Goal: Task Accomplishment & Management: Use online tool/utility

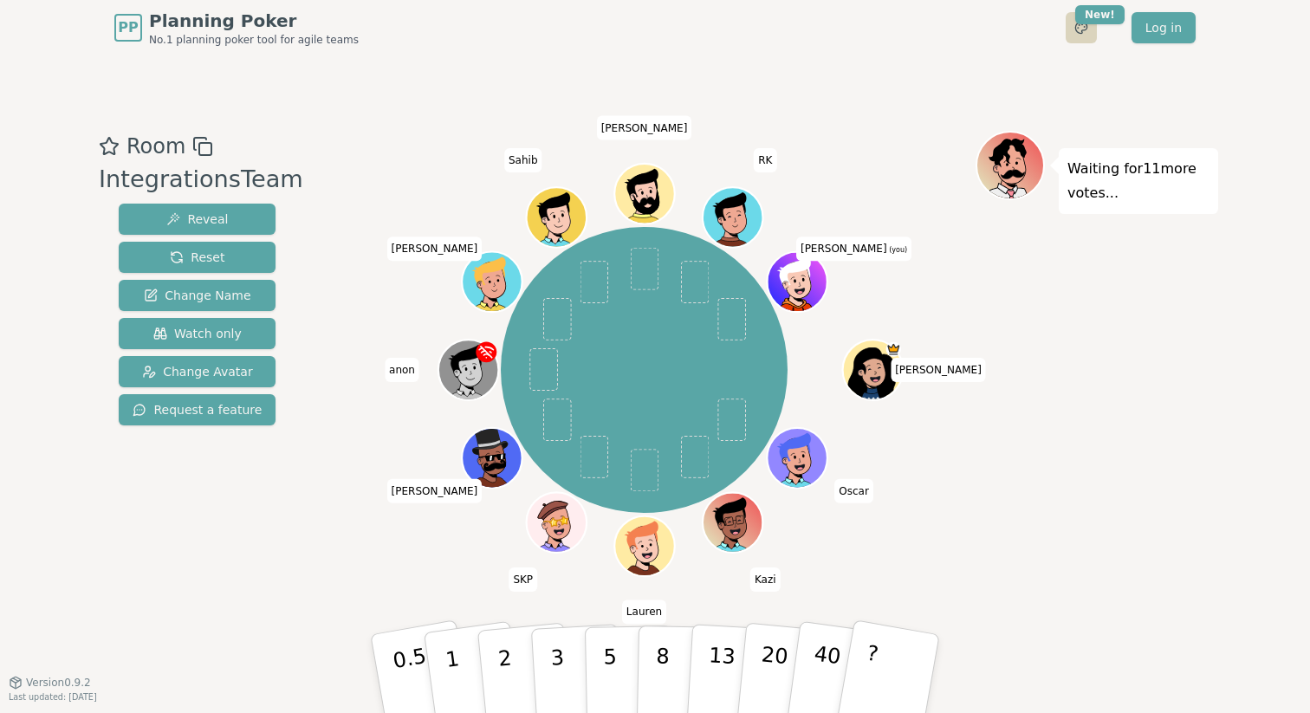
click at [1084, 33] on html "PP Planning Poker No.1 planning poker tool for agile teams Toggle theme New! Lo…" at bounding box center [655, 356] width 1310 height 713
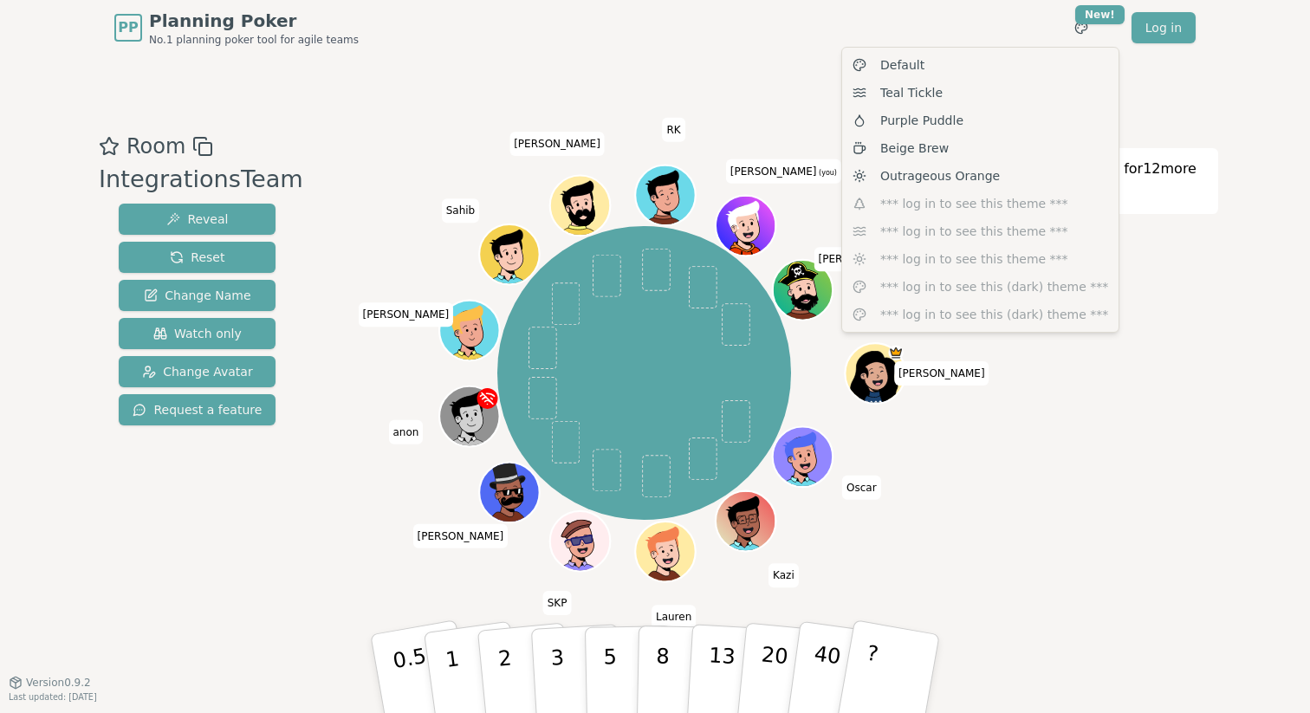
click at [773, 86] on html "PP Planning Poker No.1 planning poker tool for agile teams Toggle theme New! Lo…" at bounding box center [655, 356] width 1310 height 713
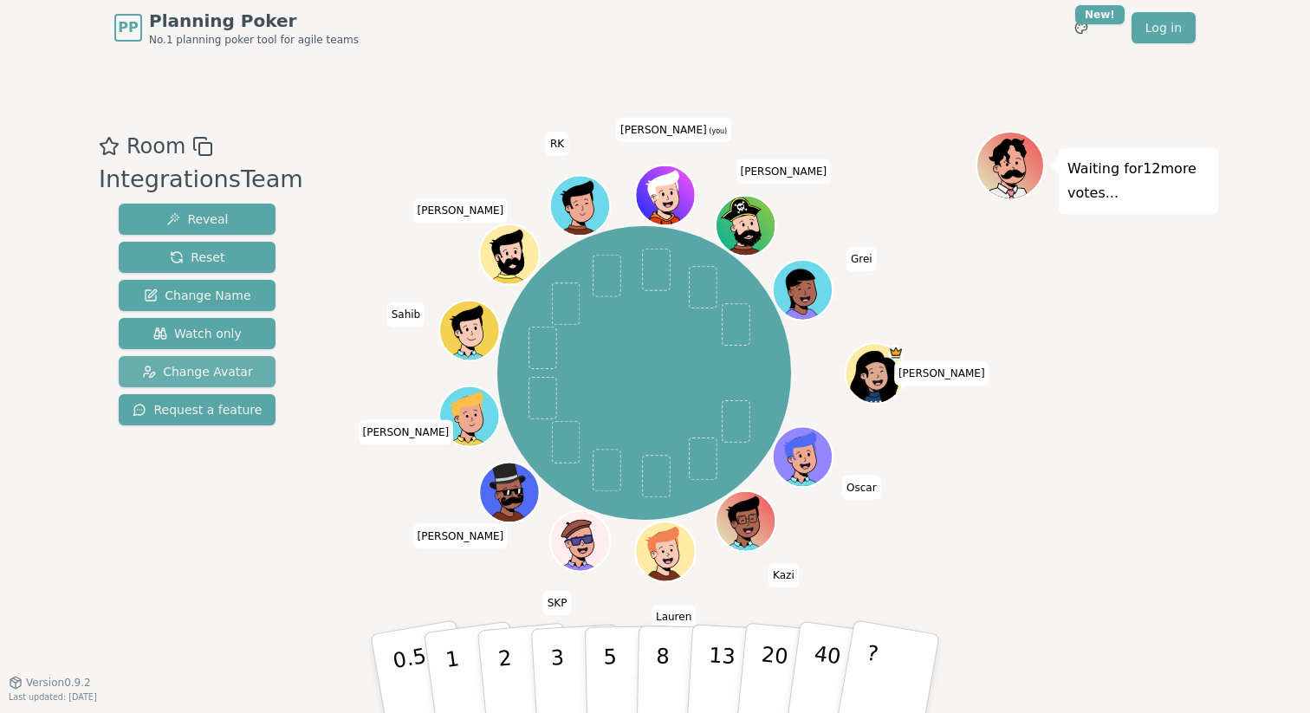
click at [213, 380] on button "Change Avatar" at bounding box center [197, 371] width 157 height 31
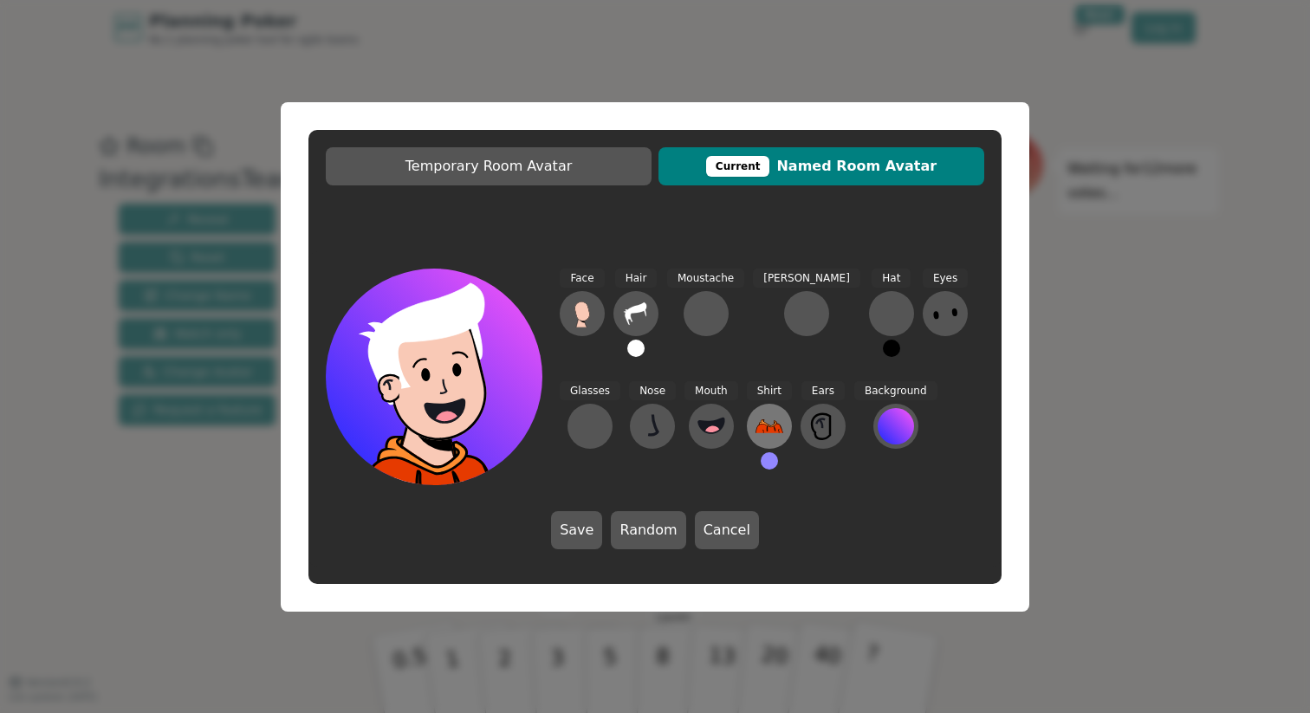
click at [756, 438] on icon at bounding box center [770, 426] width 28 height 28
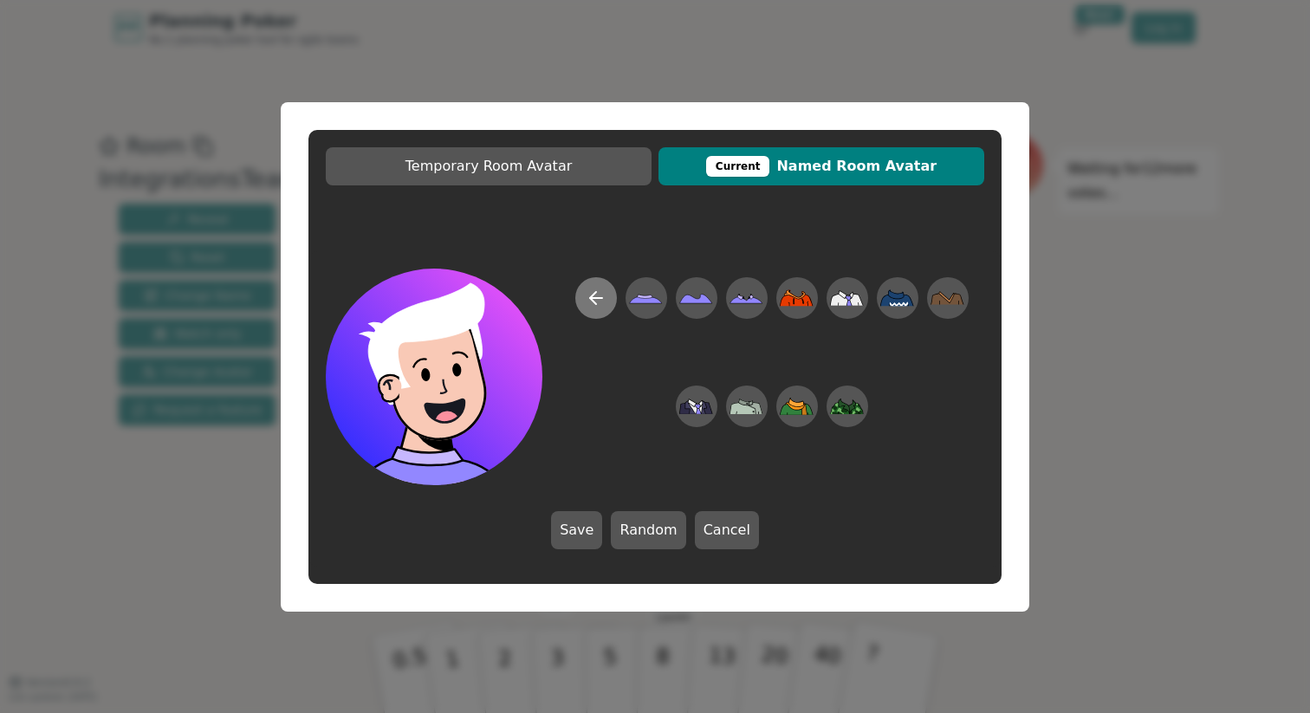
click at [594, 288] on icon at bounding box center [596, 298] width 21 height 21
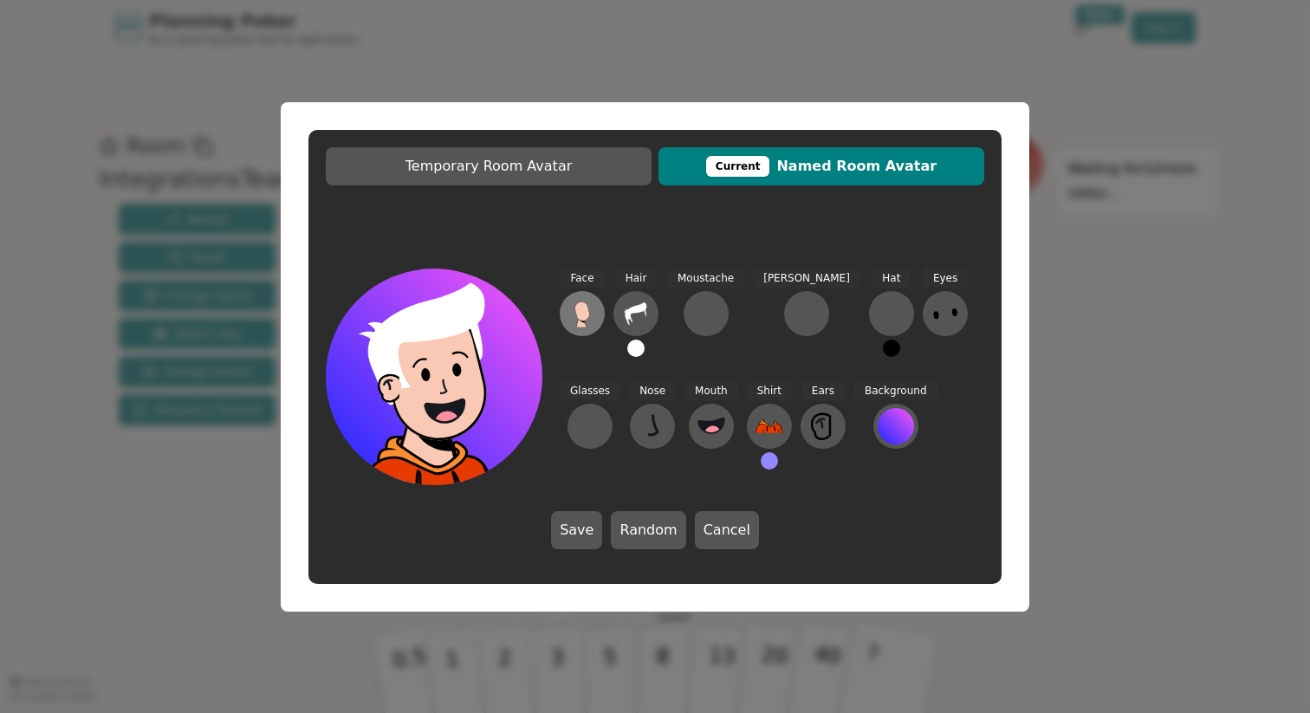
click at [585, 329] on button at bounding box center [582, 313] width 45 height 45
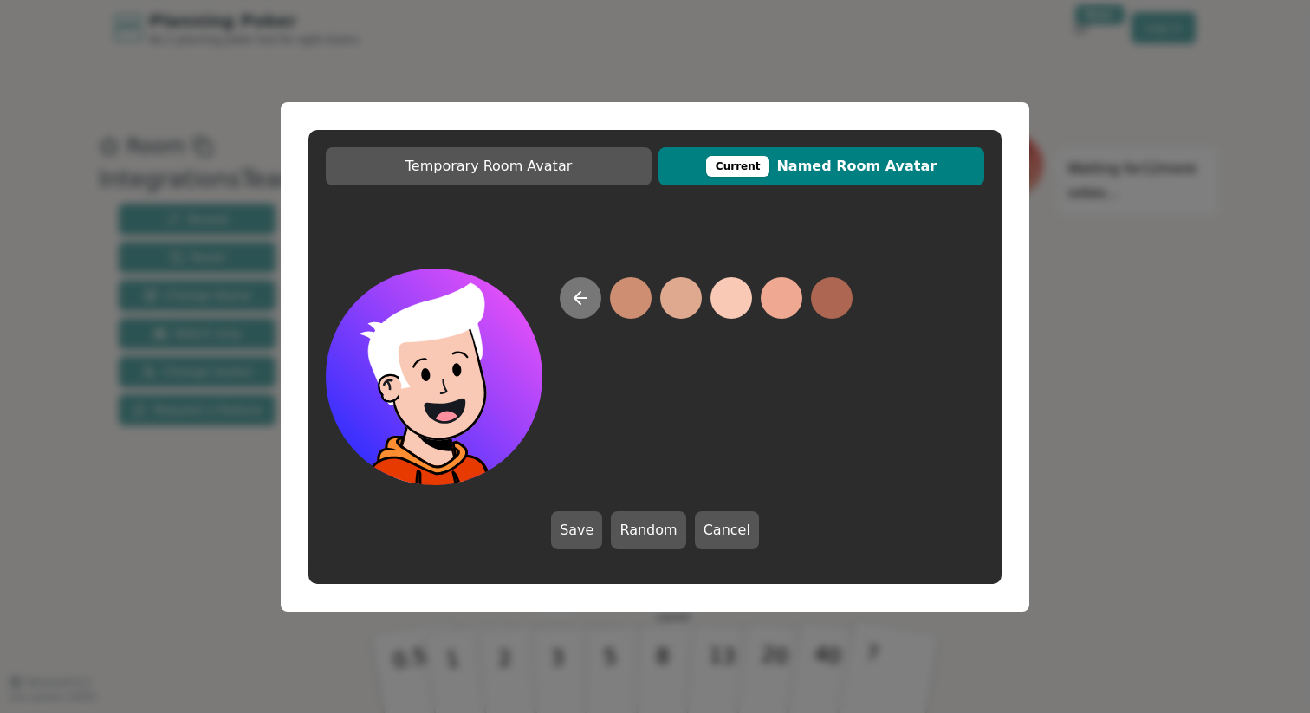
click at [580, 306] on icon at bounding box center [580, 298] width 21 height 21
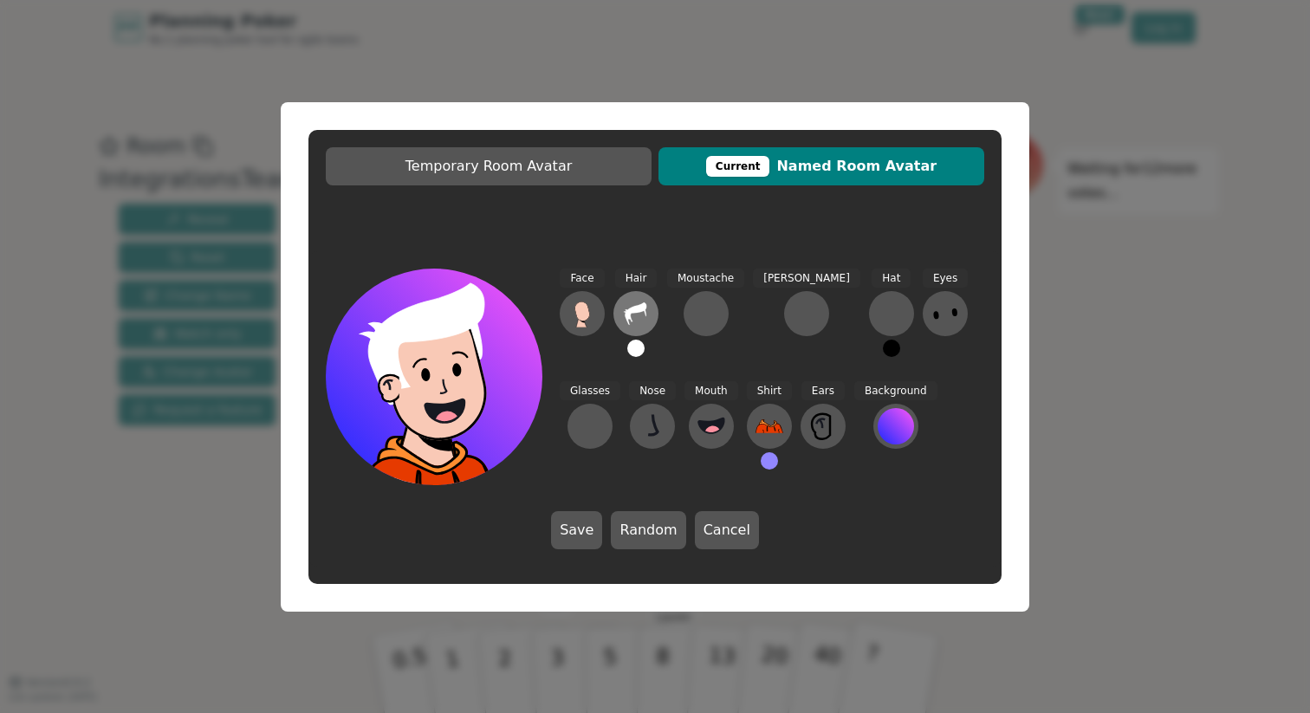
click at [633, 309] on icon at bounding box center [636, 313] width 22 height 23
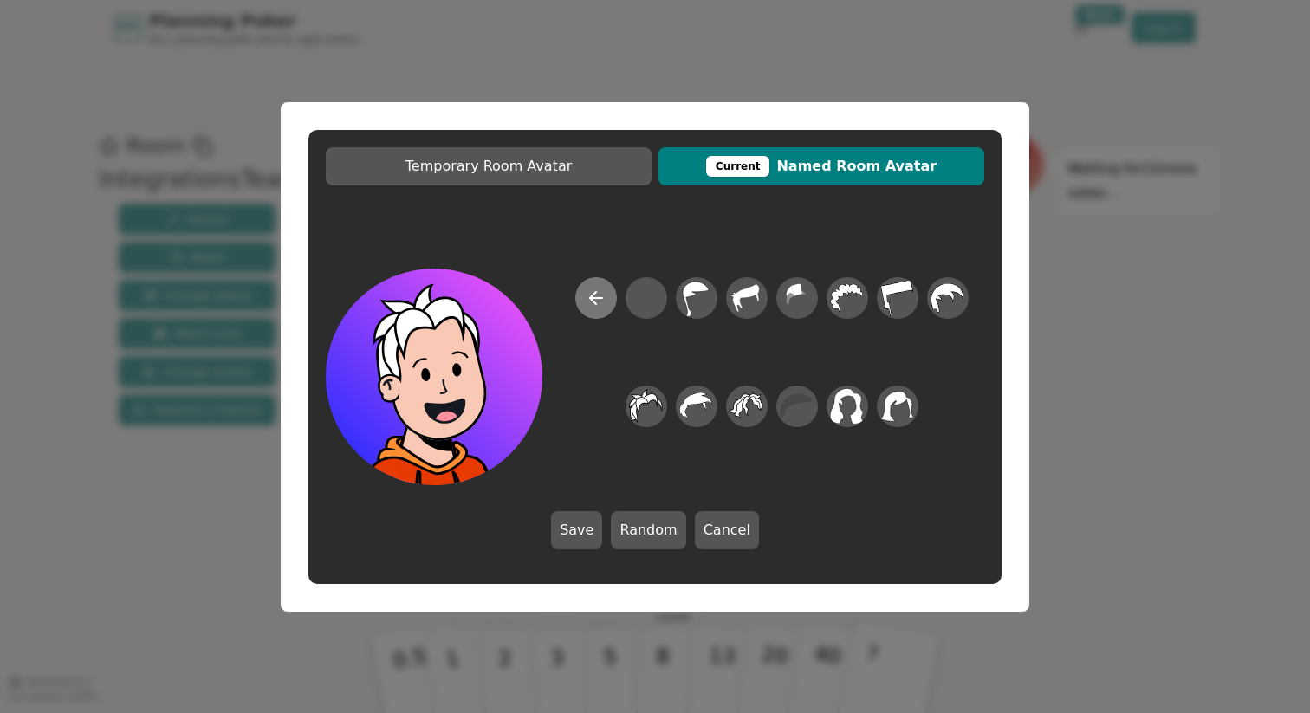
click at [602, 291] on icon at bounding box center [596, 298] width 21 height 21
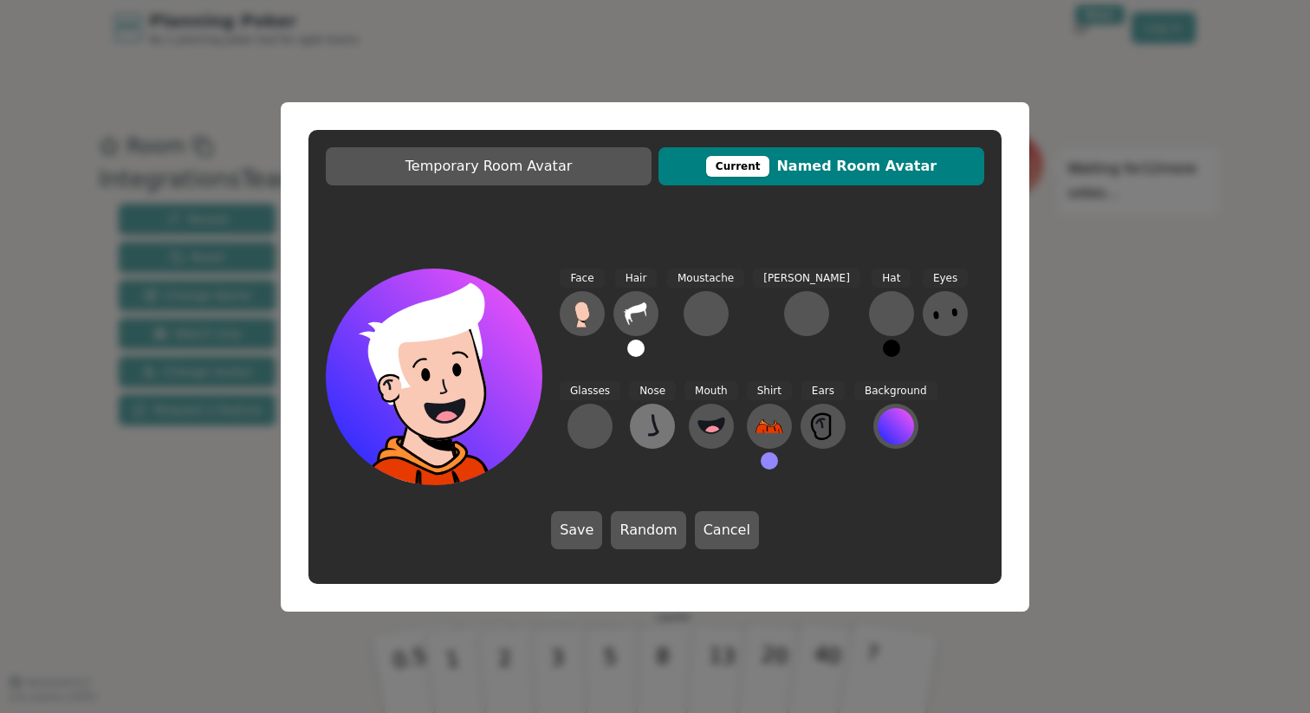
click at [639, 432] on icon at bounding box center [653, 426] width 28 height 28
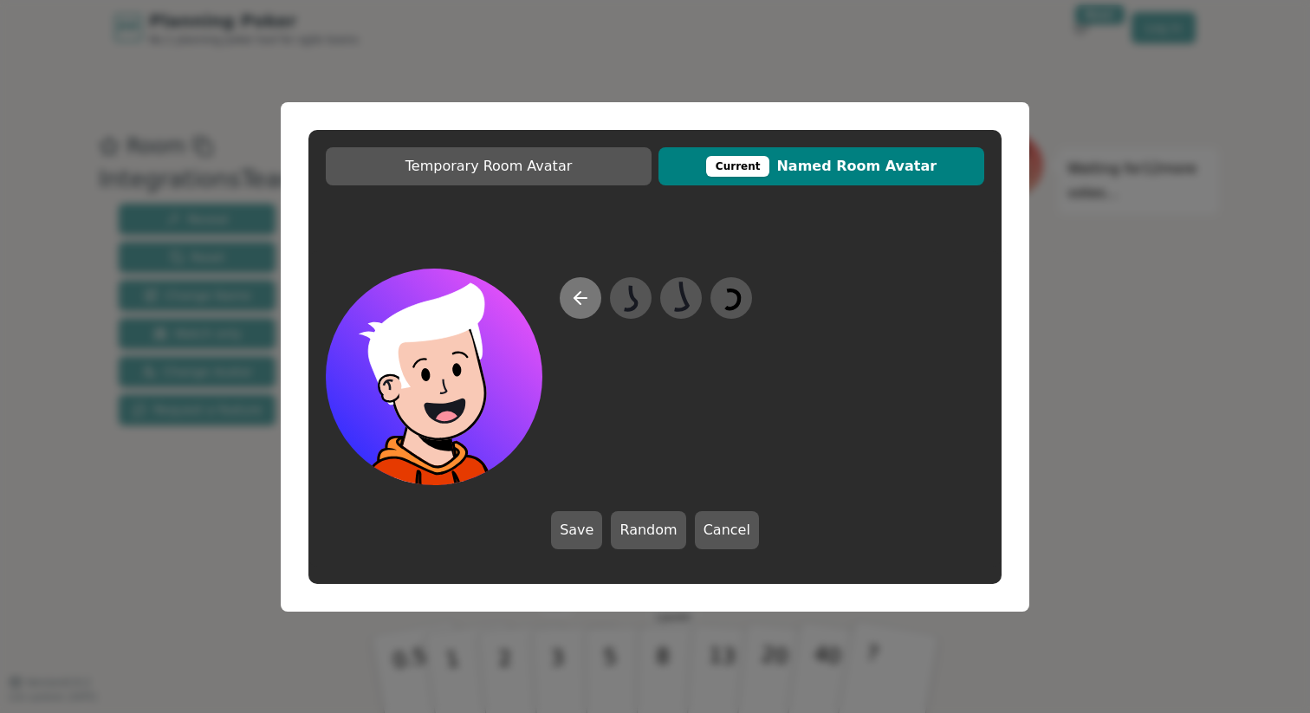
click at [587, 307] on icon at bounding box center [580, 298] width 21 height 21
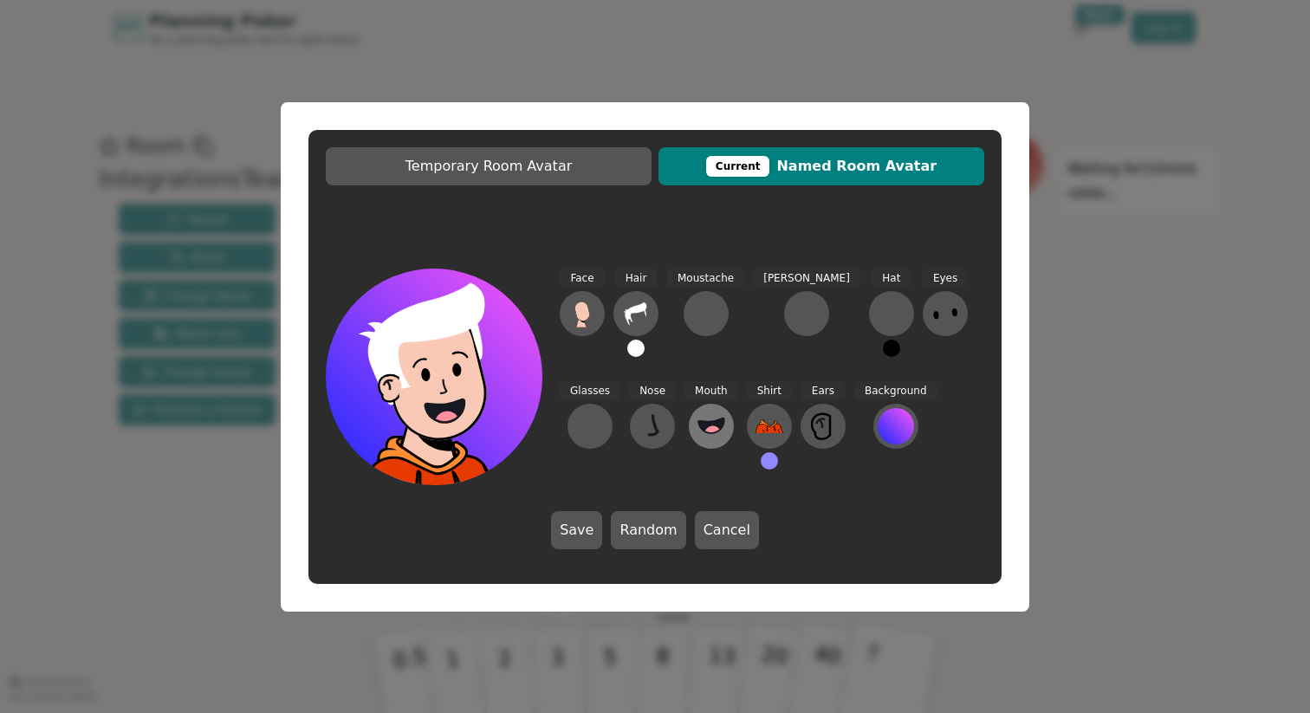
click at [698, 419] on icon at bounding box center [712, 426] width 28 height 28
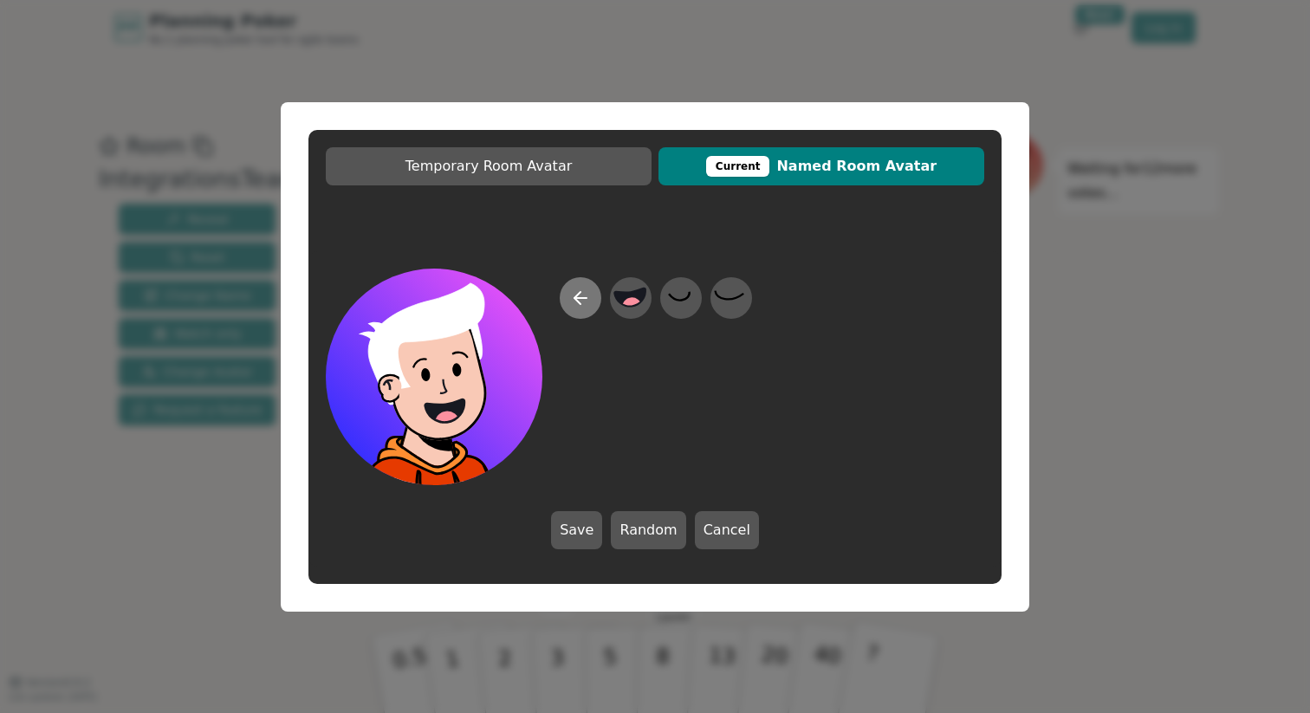
click at [585, 302] on icon at bounding box center [580, 298] width 21 height 21
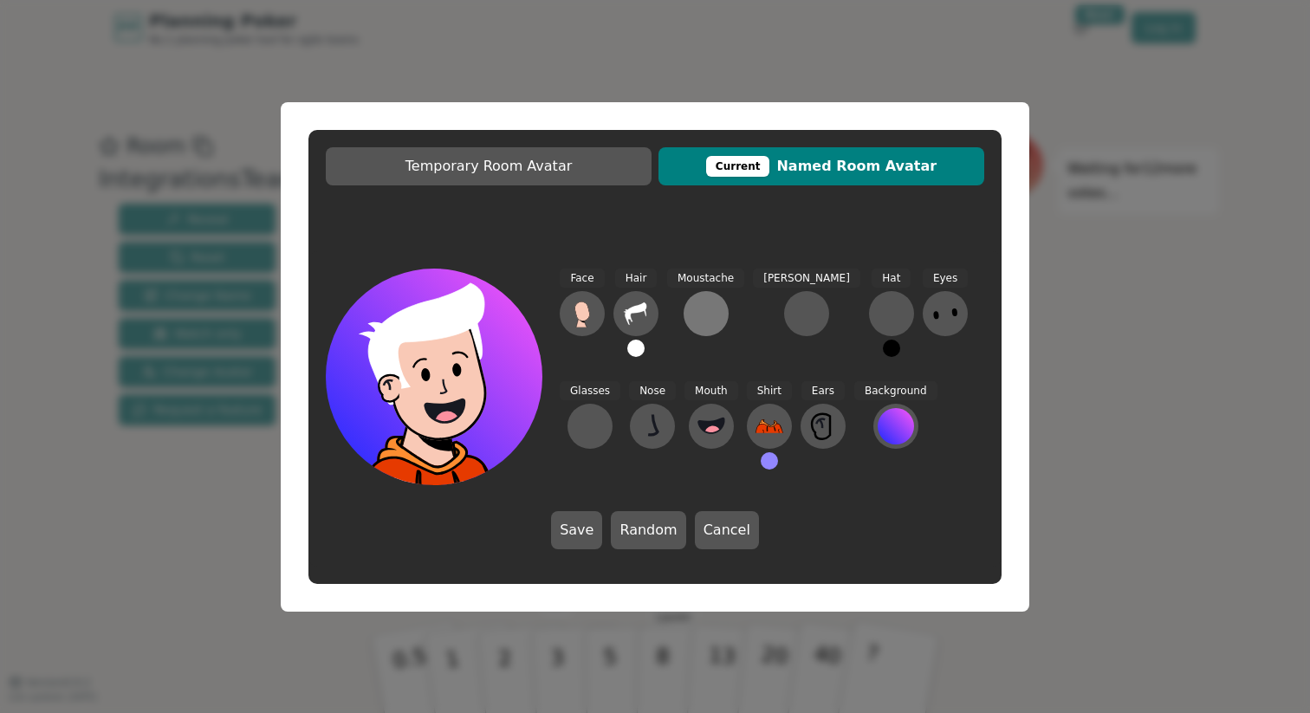
click at [698, 321] on div at bounding box center [706, 314] width 28 height 28
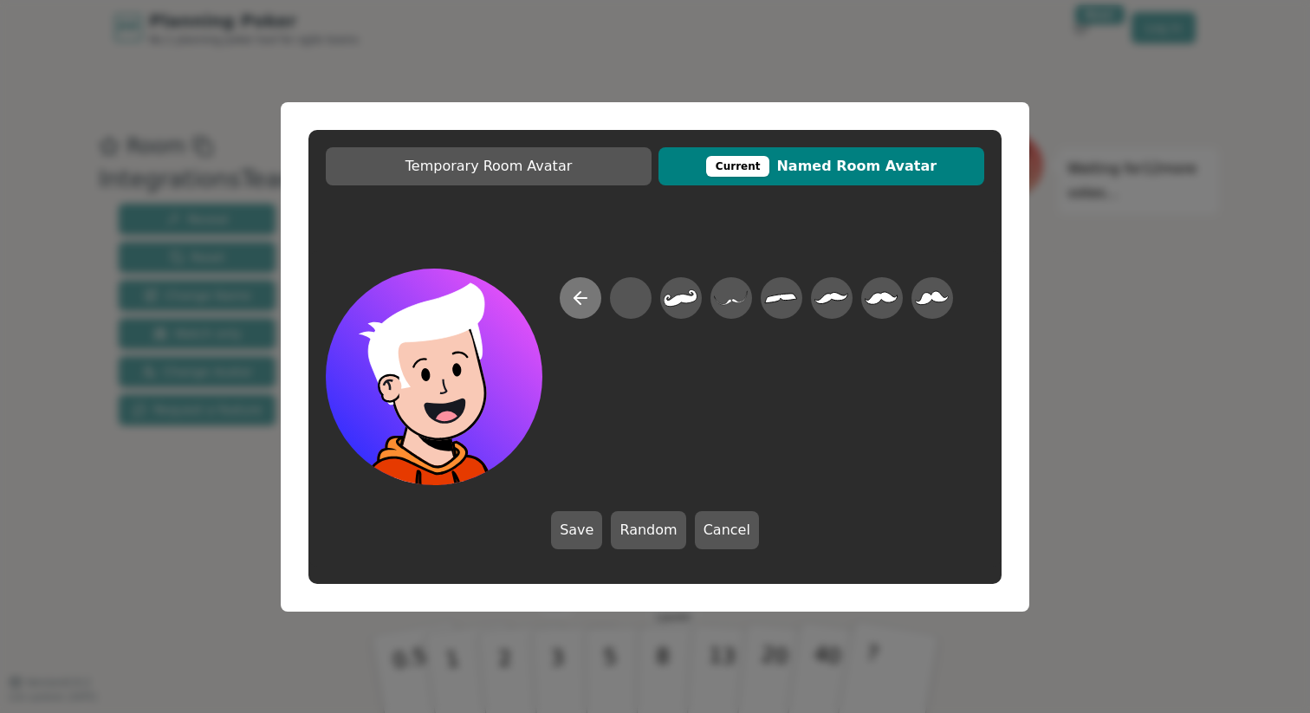
click at [571, 297] on icon at bounding box center [580, 298] width 21 height 21
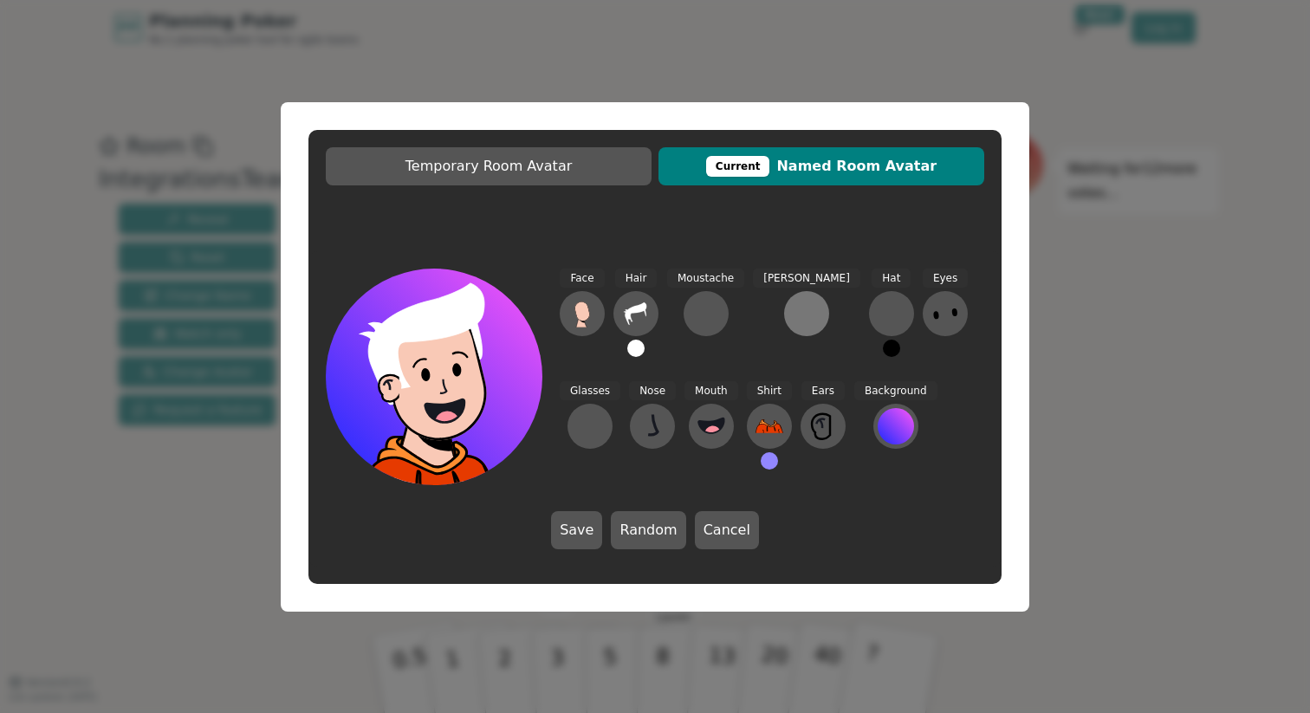
click at [793, 315] on div at bounding box center [807, 314] width 28 height 28
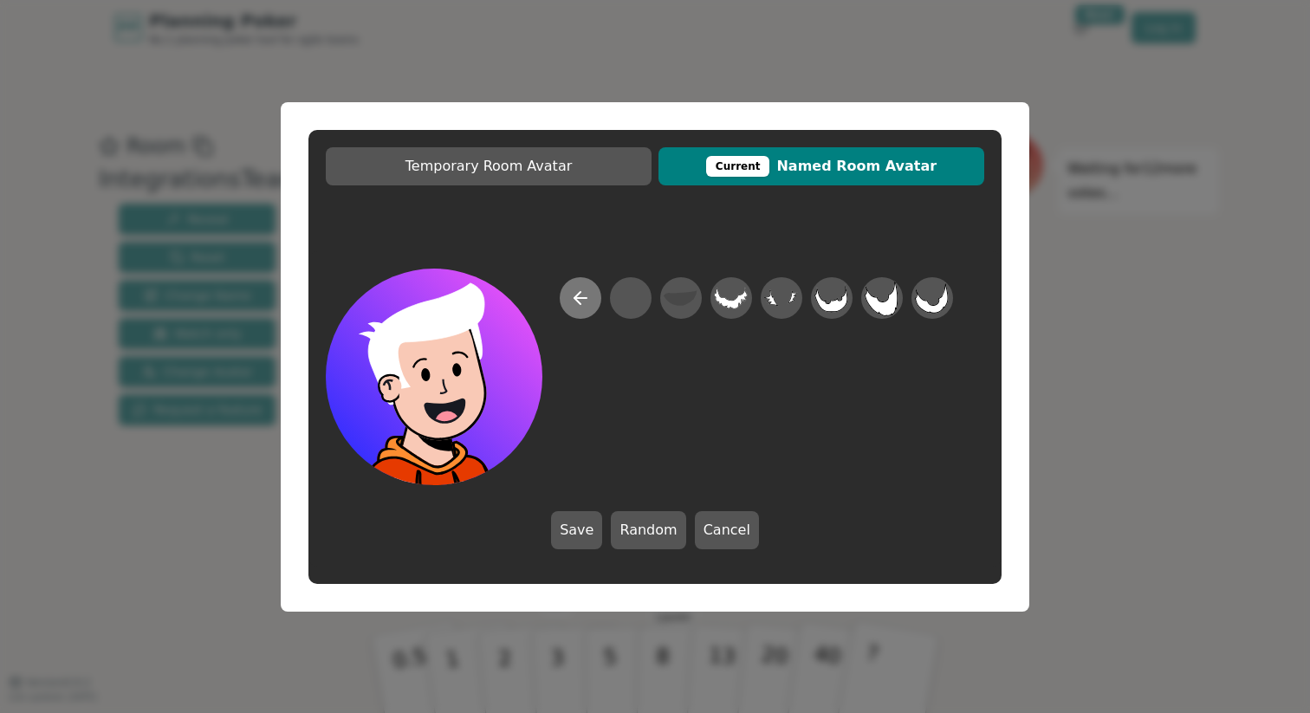
click at [591, 308] on button at bounding box center [581, 298] width 42 height 42
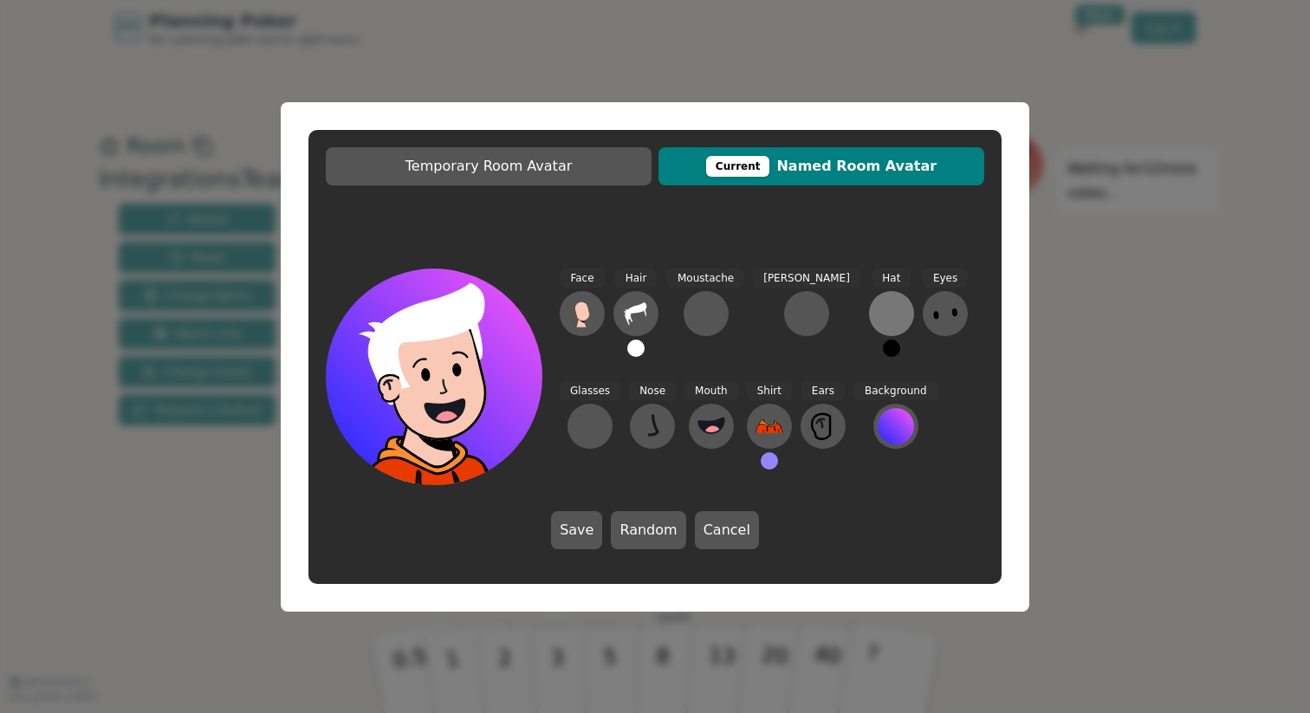
click at [878, 323] on div at bounding box center [892, 314] width 28 height 28
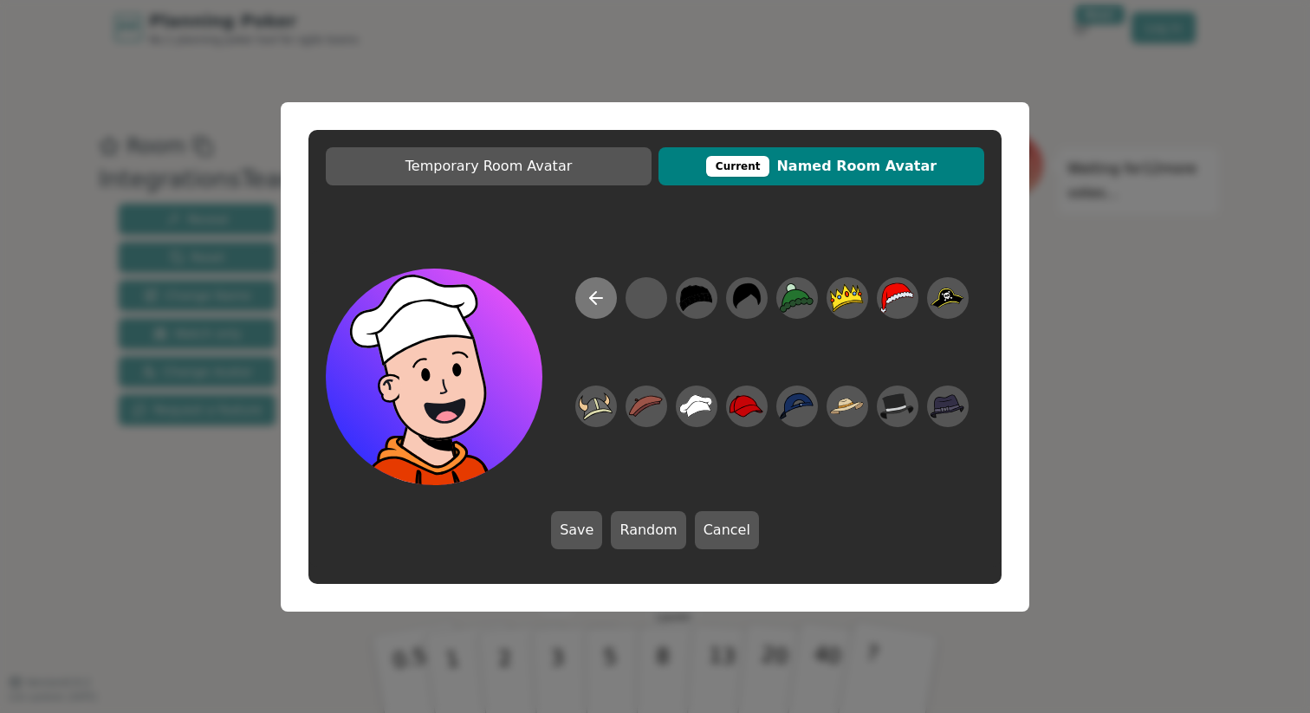
click at [603, 306] on icon at bounding box center [596, 298] width 21 height 21
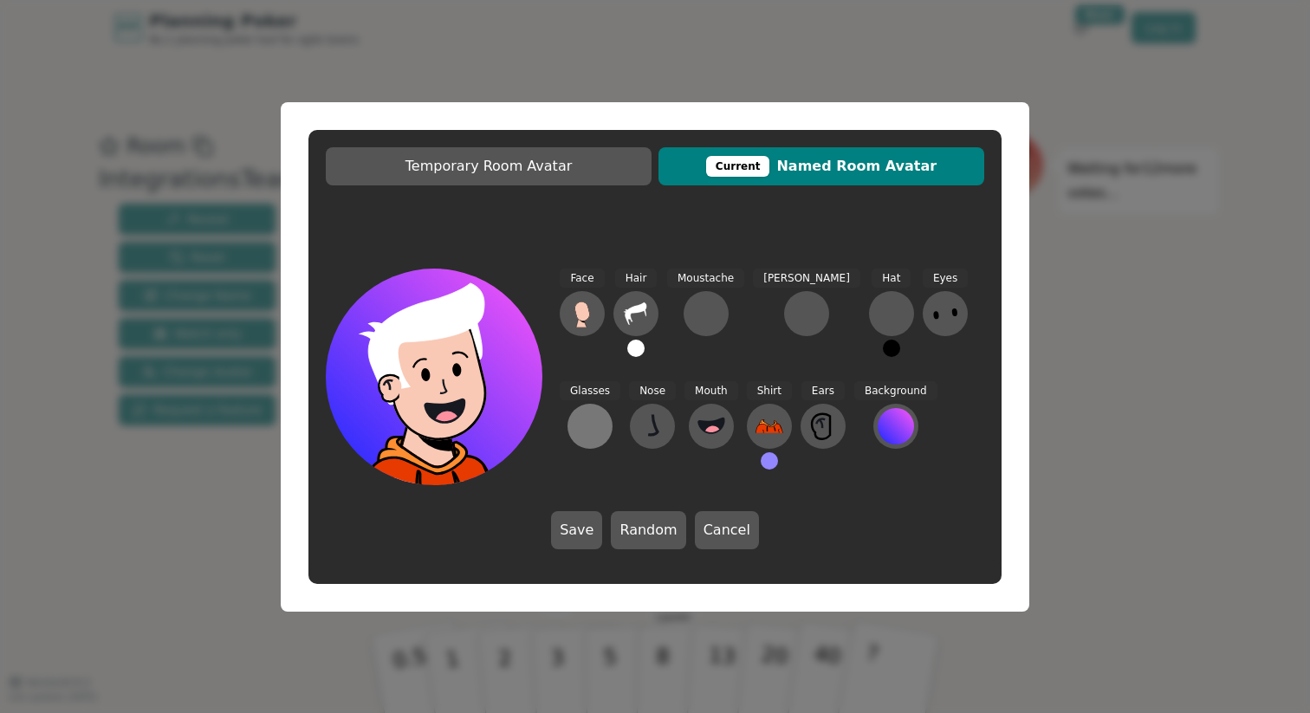
click at [604, 412] on div at bounding box center [590, 426] width 28 height 28
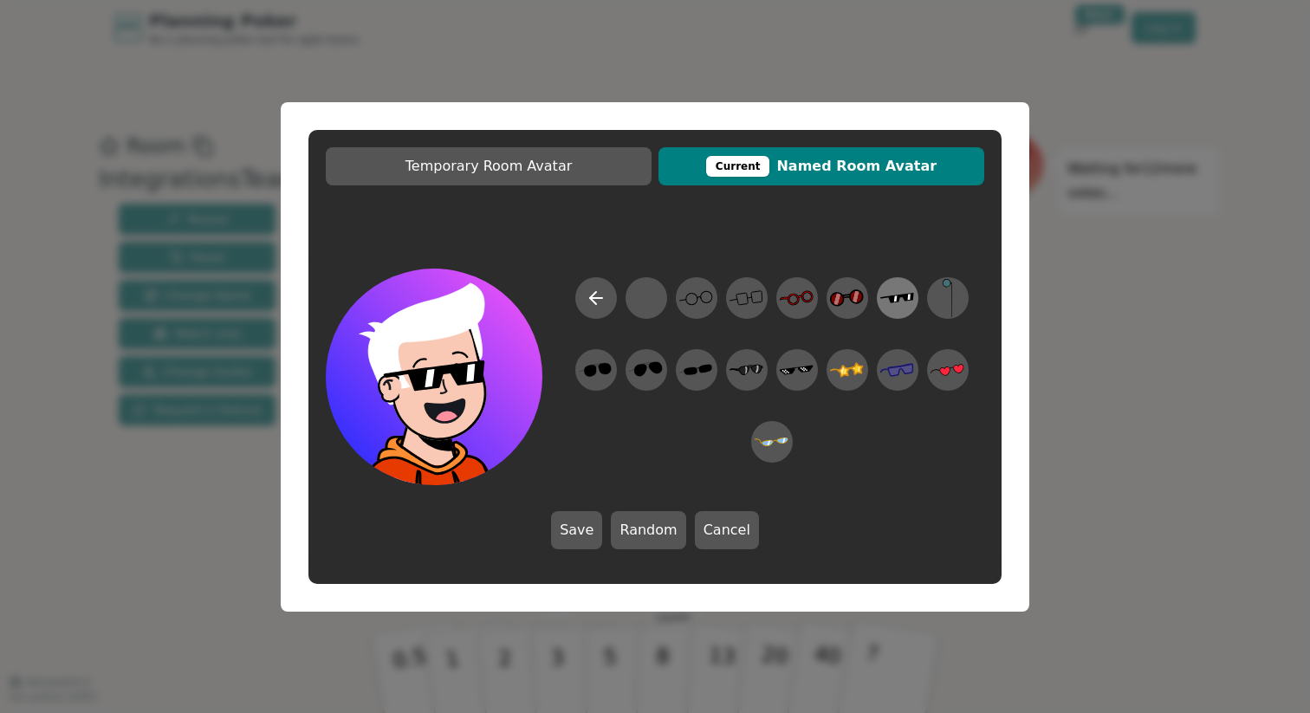
click at [904, 291] on icon at bounding box center [897, 297] width 34 height 39
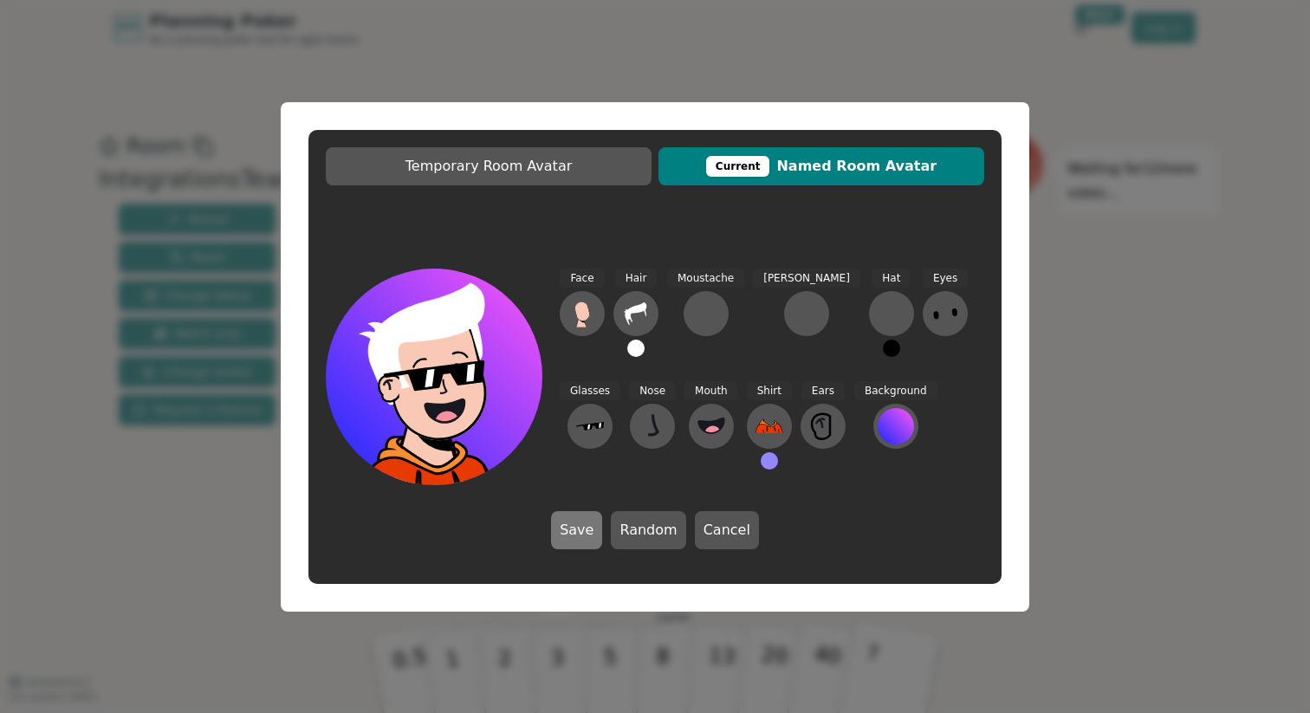
click at [594, 537] on button "Save" at bounding box center [576, 530] width 51 height 38
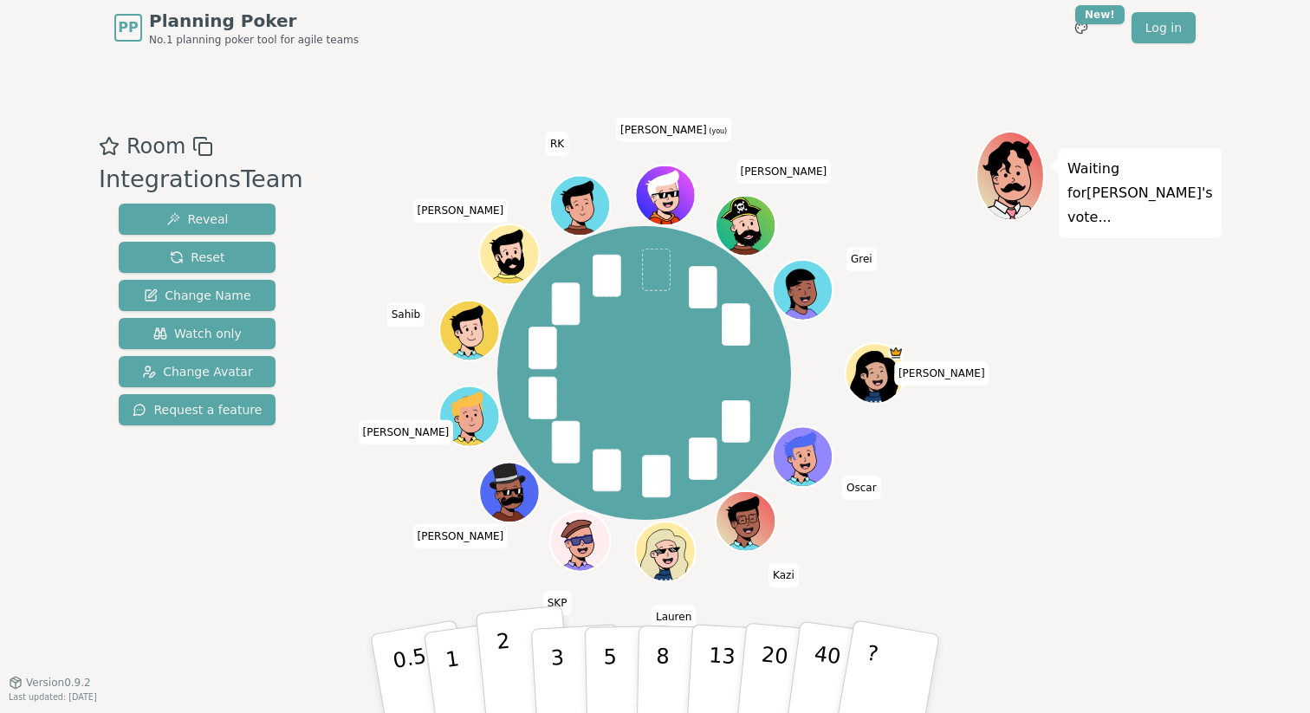
click at [504, 670] on p "2" at bounding box center [507, 676] width 23 height 94
drag, startPoint x: 479, startPoint y: 681, endPoint x: 509, endPoint y: 659, distance: 37.1
click at [509, 659] on div "0.5 1 2 3 5 8 13 20 40 ?" at bounding box center [655, 674] width 520 height 61
click at [509, 659] on p "2" at bounding box center [507, 676] width 23 height 94
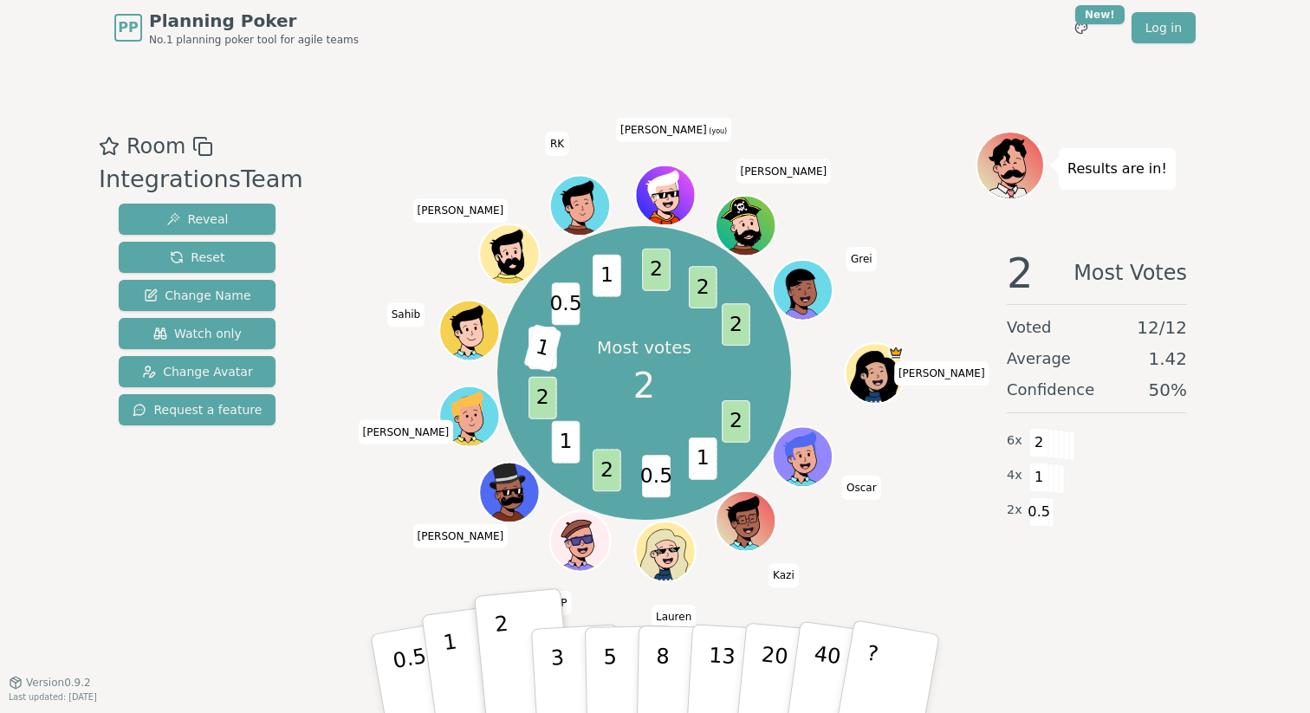
click at [465, 649] on button "1" at bounding box center [472, 674] width 103 height 140
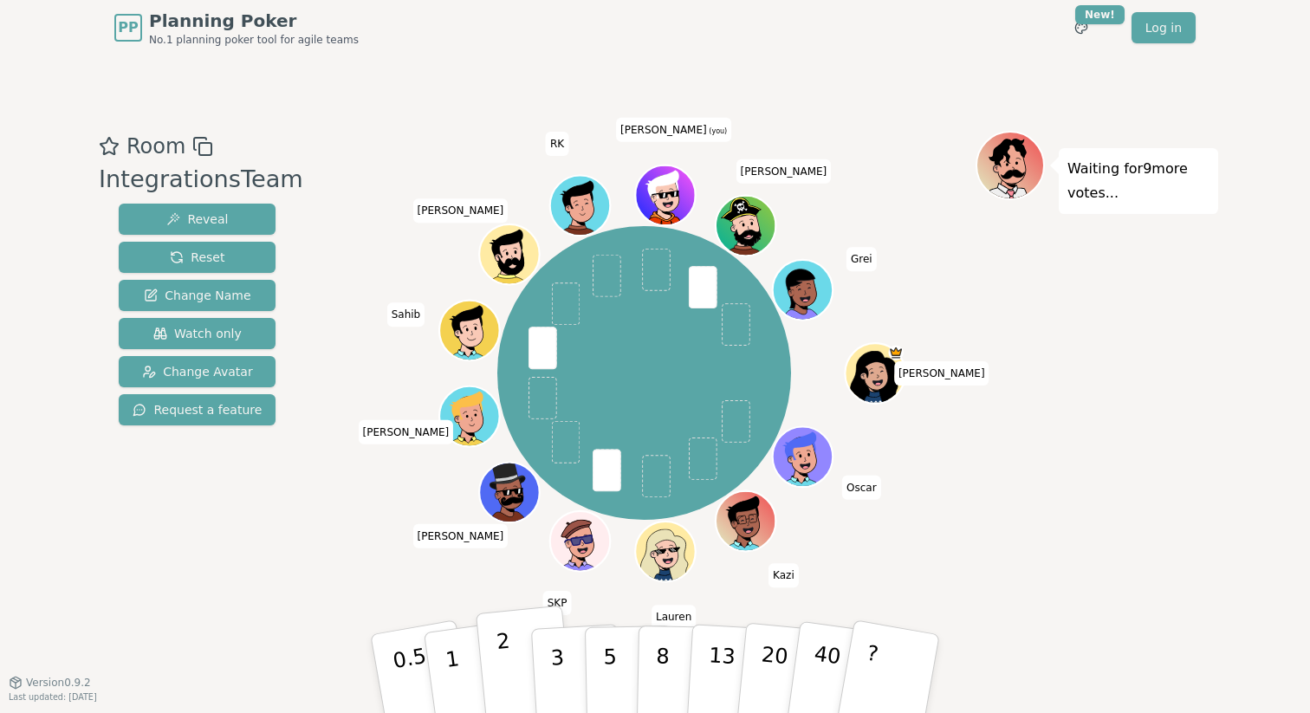
click at [501, 659] on p "2" at bounding box center [507, 676] width 23 height 94
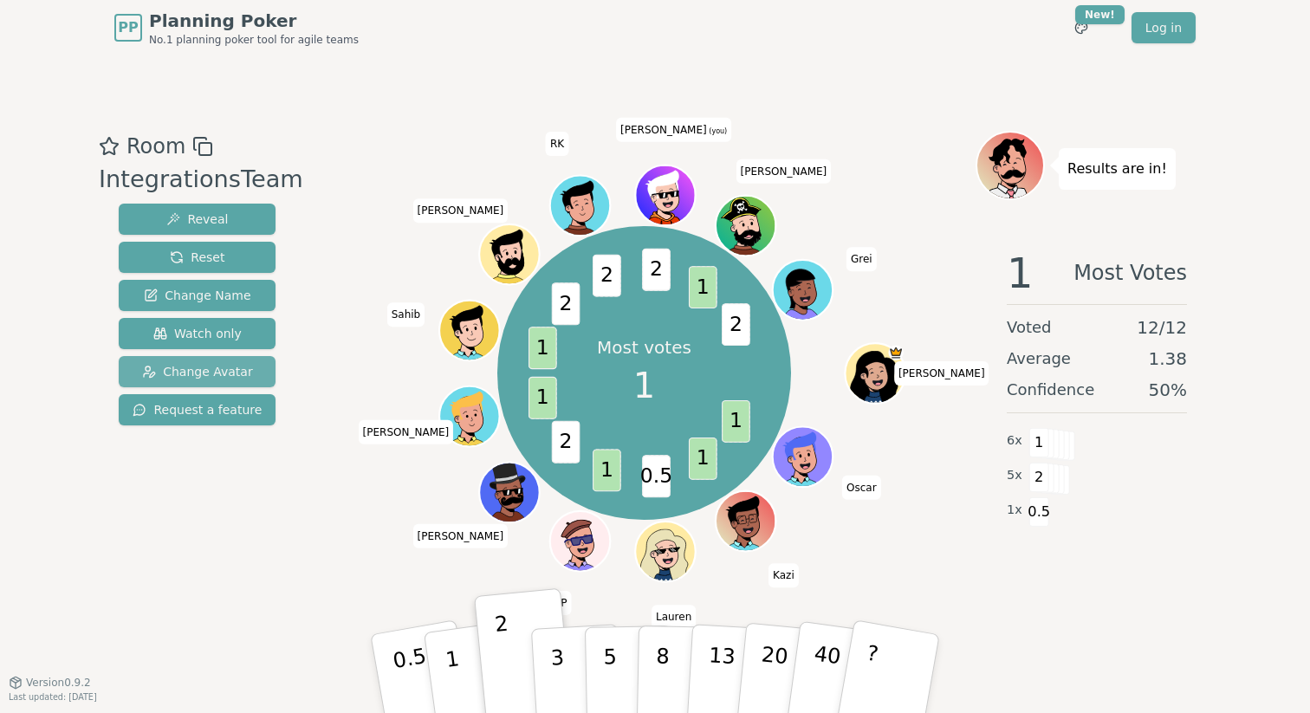
click at [185, 373] on span "Change Avatar" at bounding box center [197, 371] width 111 height 17
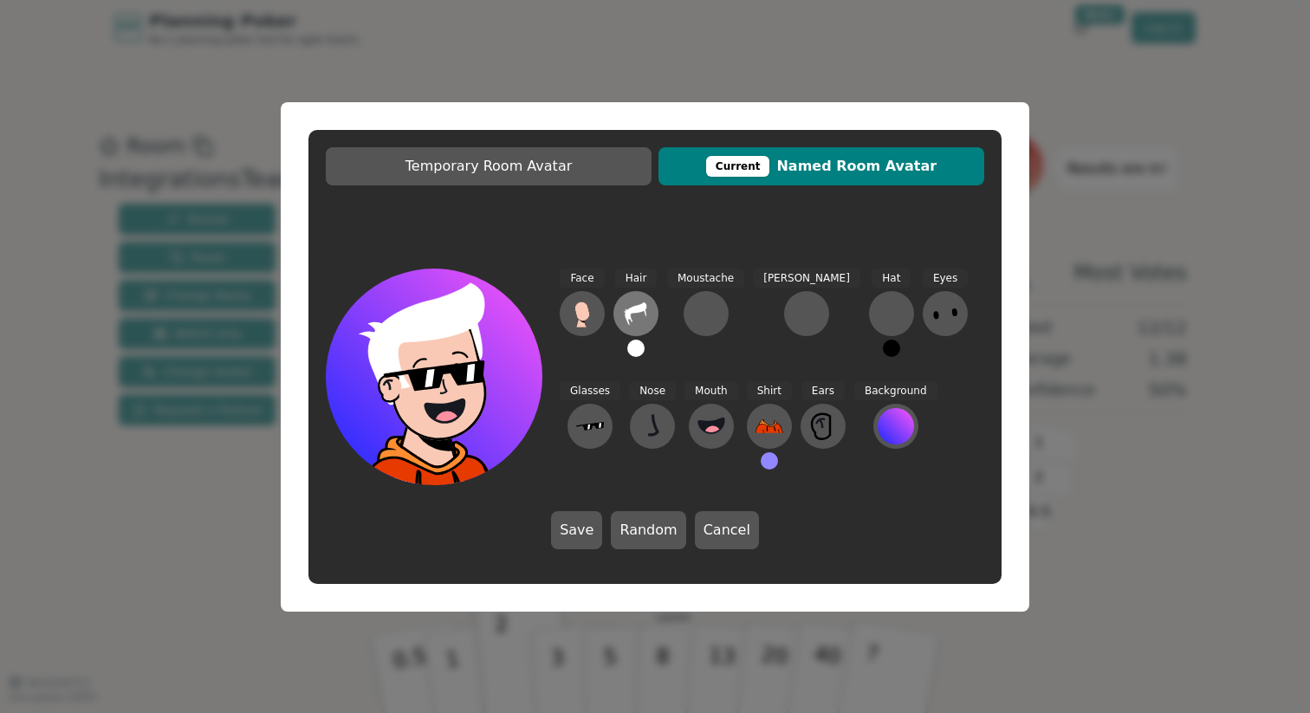
click at [639, 303] on icon at bounding box center [636, 314] width 28 height 28
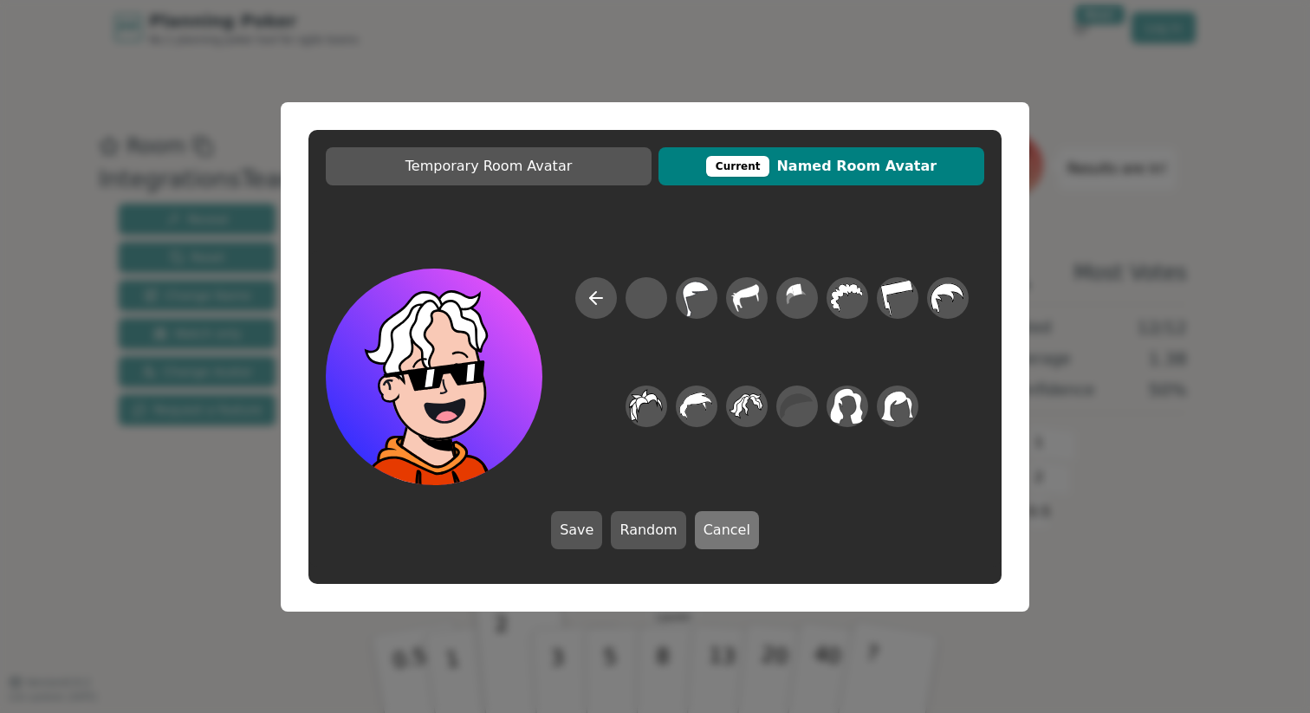
click at [732, 529] on button "Cancel" at bounding box center [727, 530] width 64 height 38
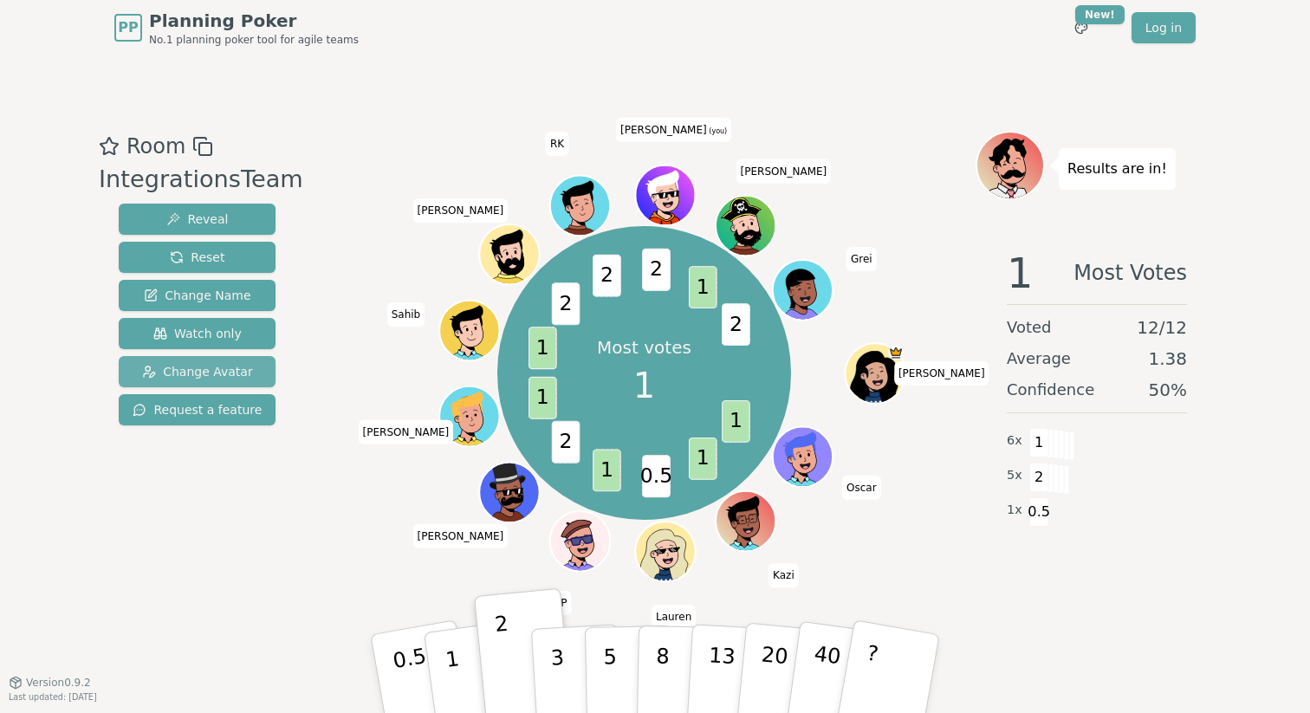
click at [221, 374] on span "Change Avatar" at bounding box center [197, 371] width 111 height 17
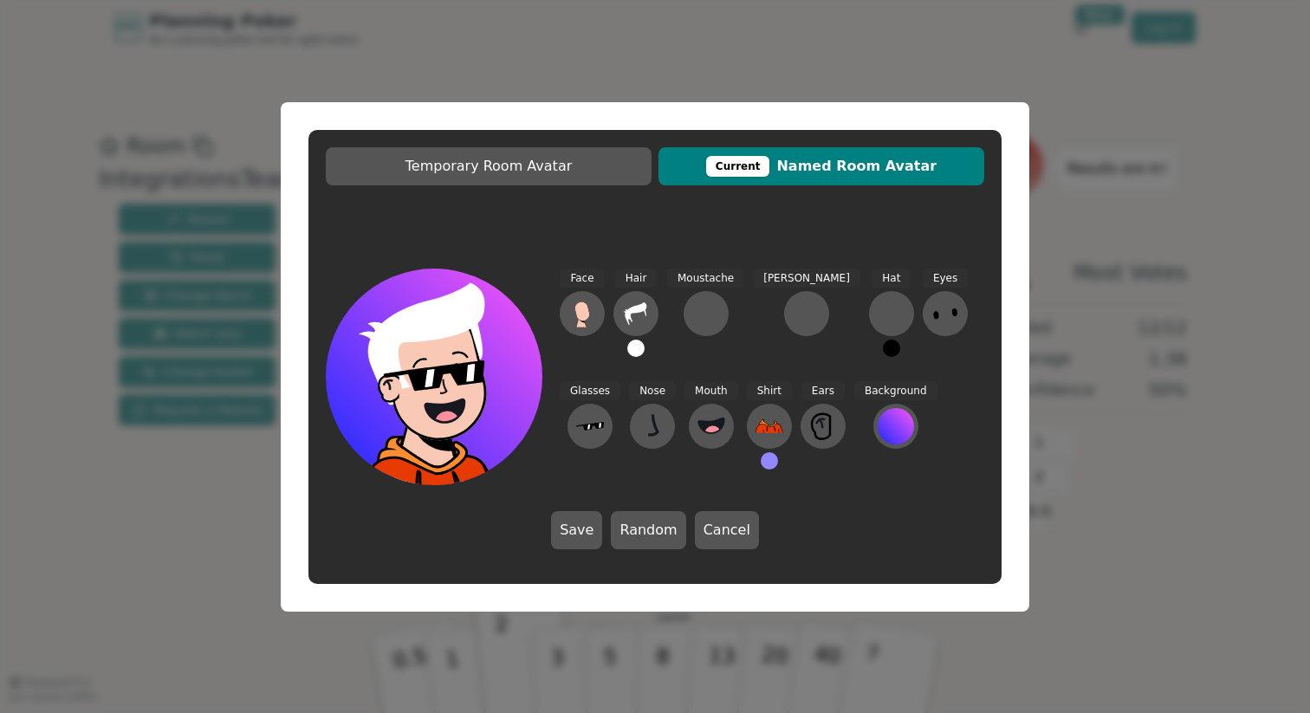
click at [640, 354] on button at bounding box center [635, 348] width 17 height 17
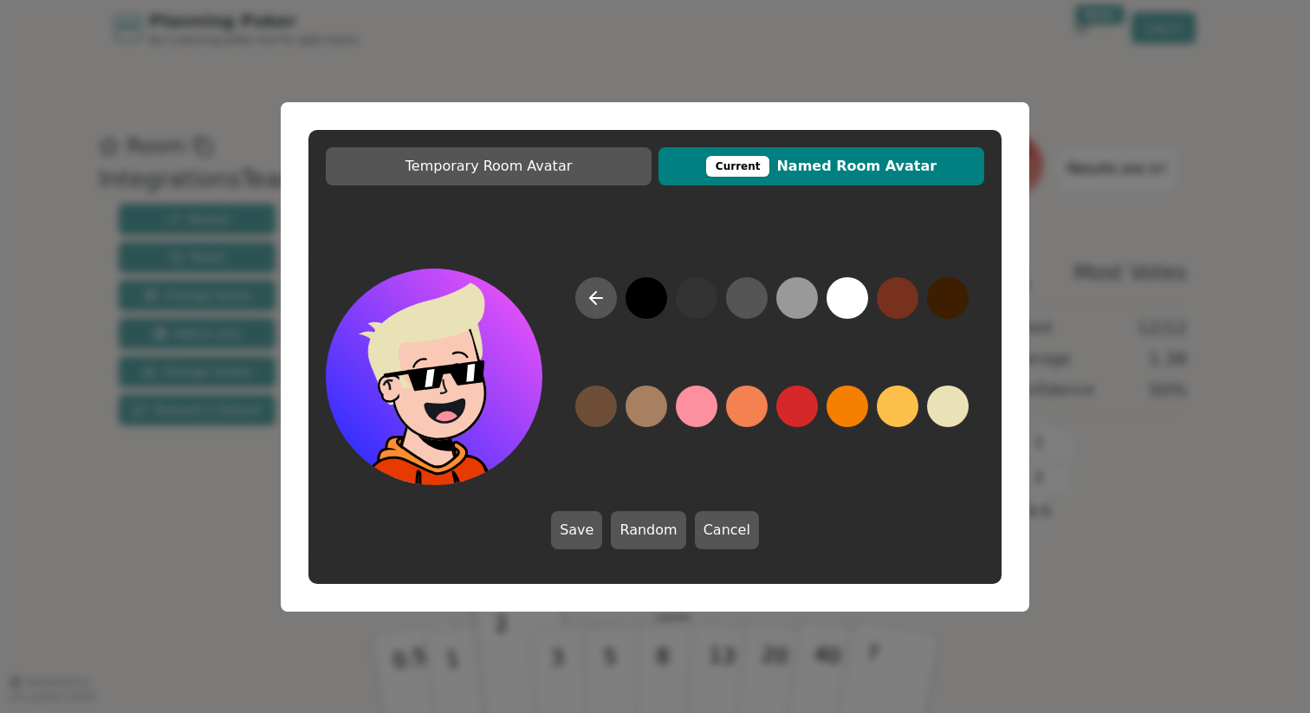
click at [950, 406] on button at bounding box center [948, 407] width 42 height 42
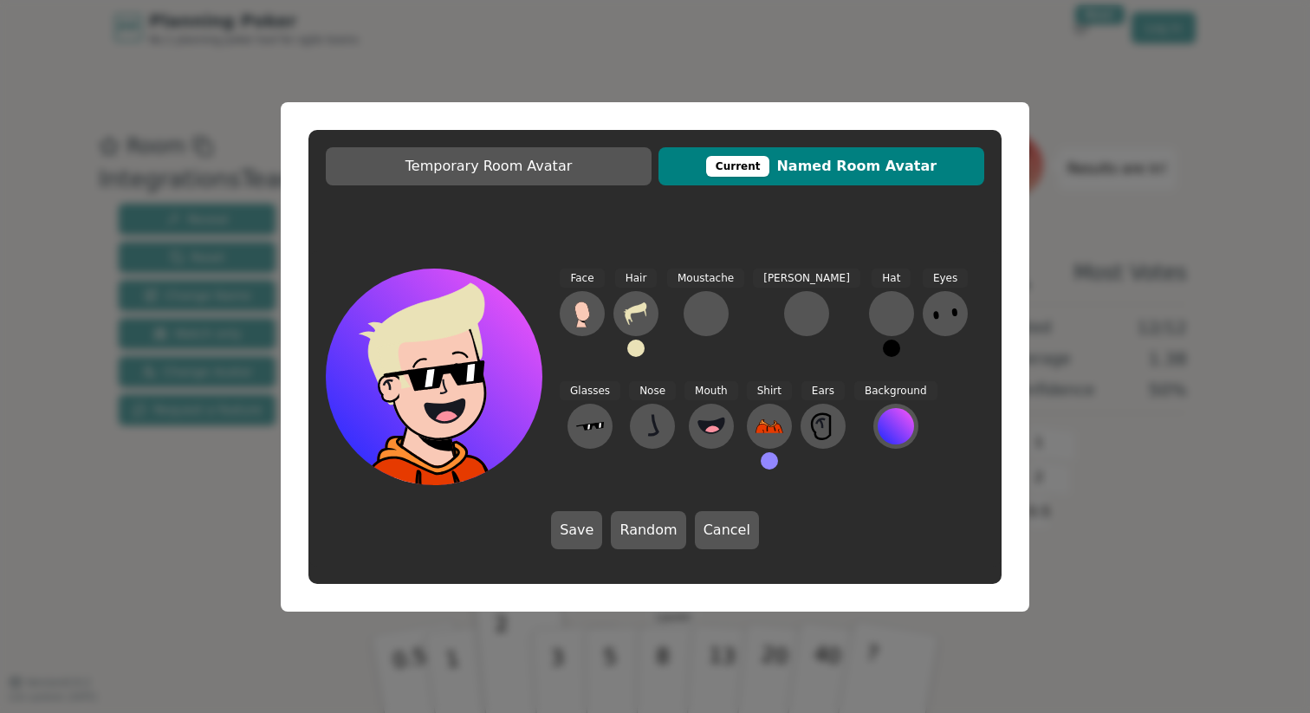
click at [761, 467] on button at bounding box center [769, 460] width 17 height 17
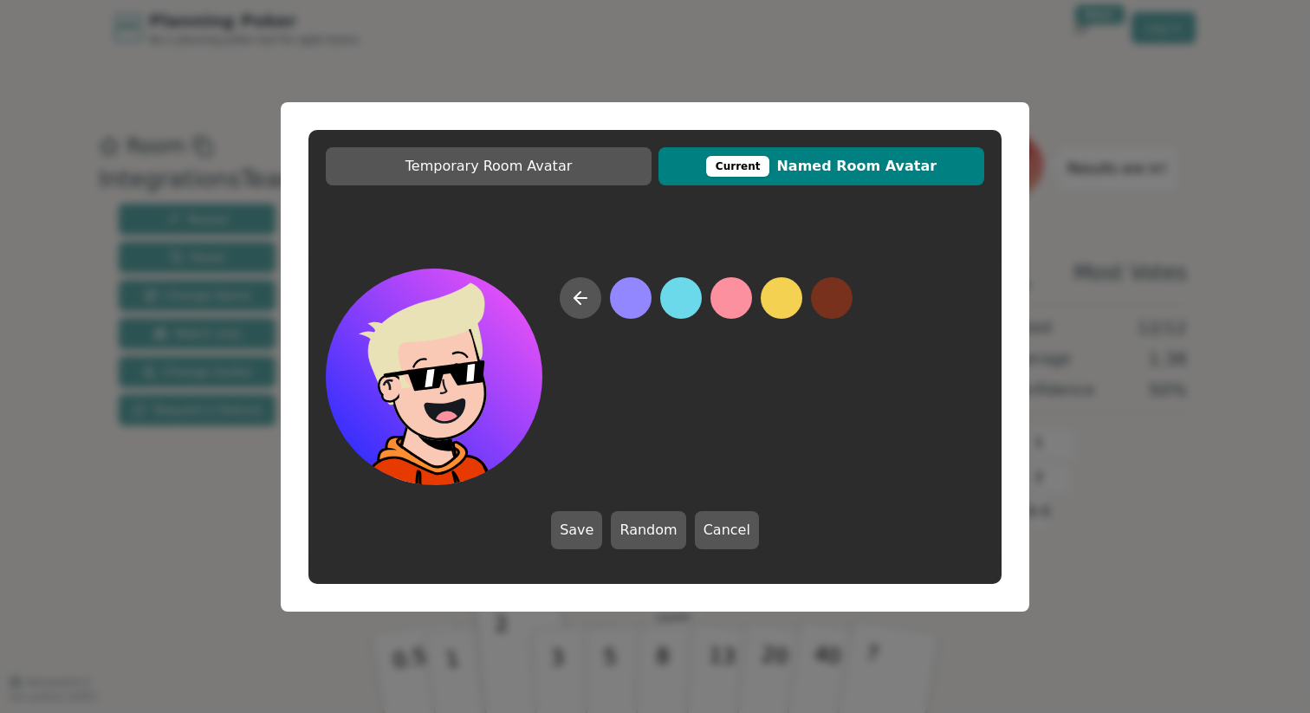
click at [679, 297] on button at bounding box center [681, 298] width 42 height 42
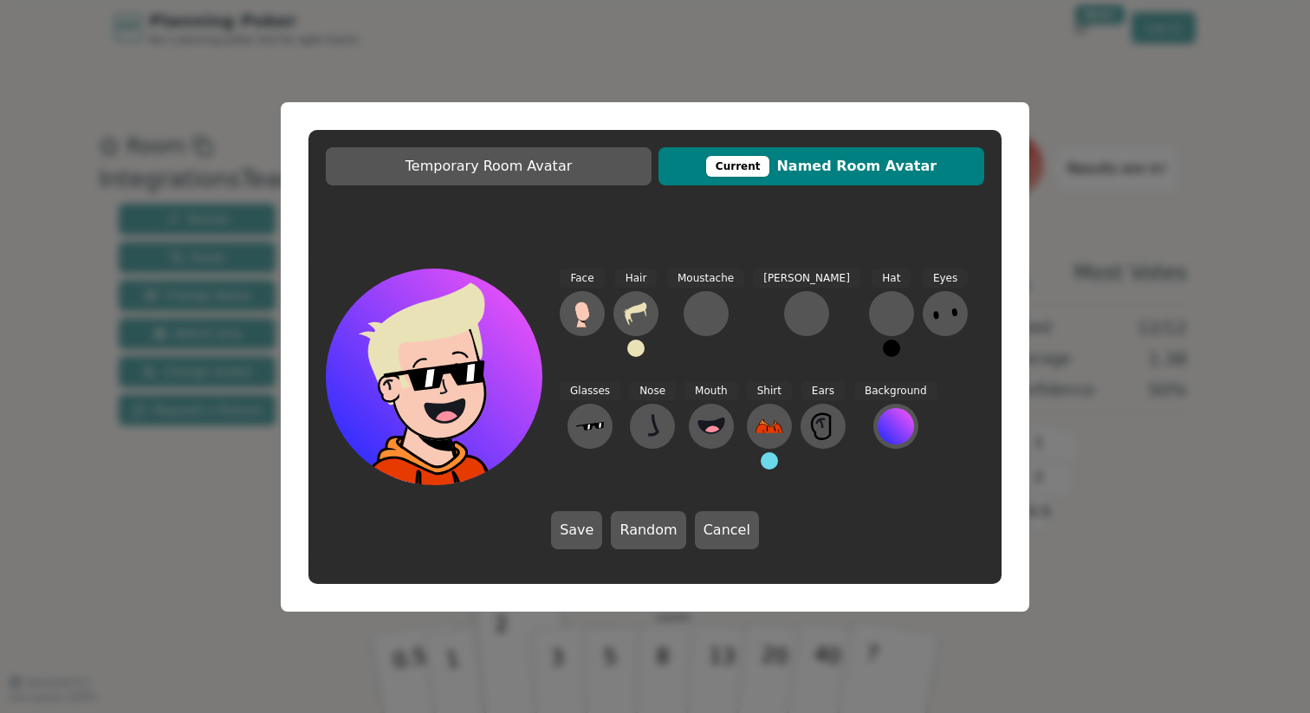
click at [761, 461] on button at bounding box center [769, 460] width 17 height 17
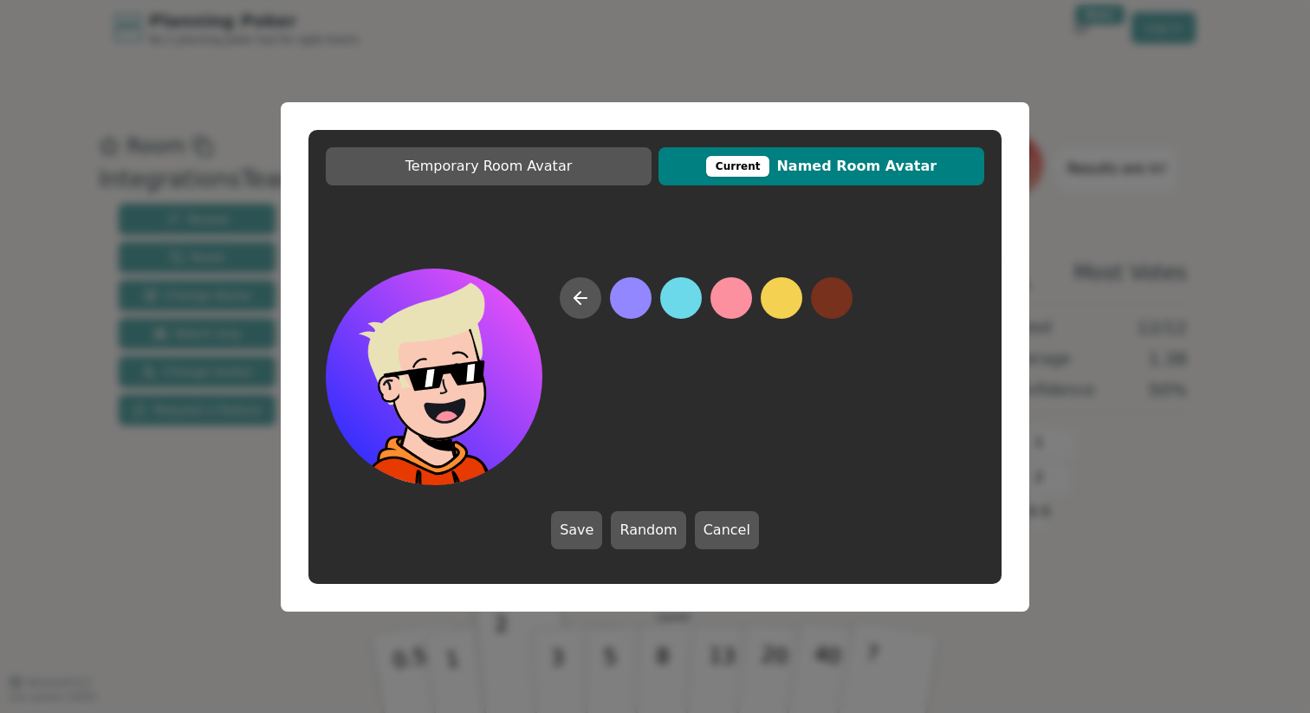
click at [633, 295] on button at bounding box center [631, 298] width 42 height 42
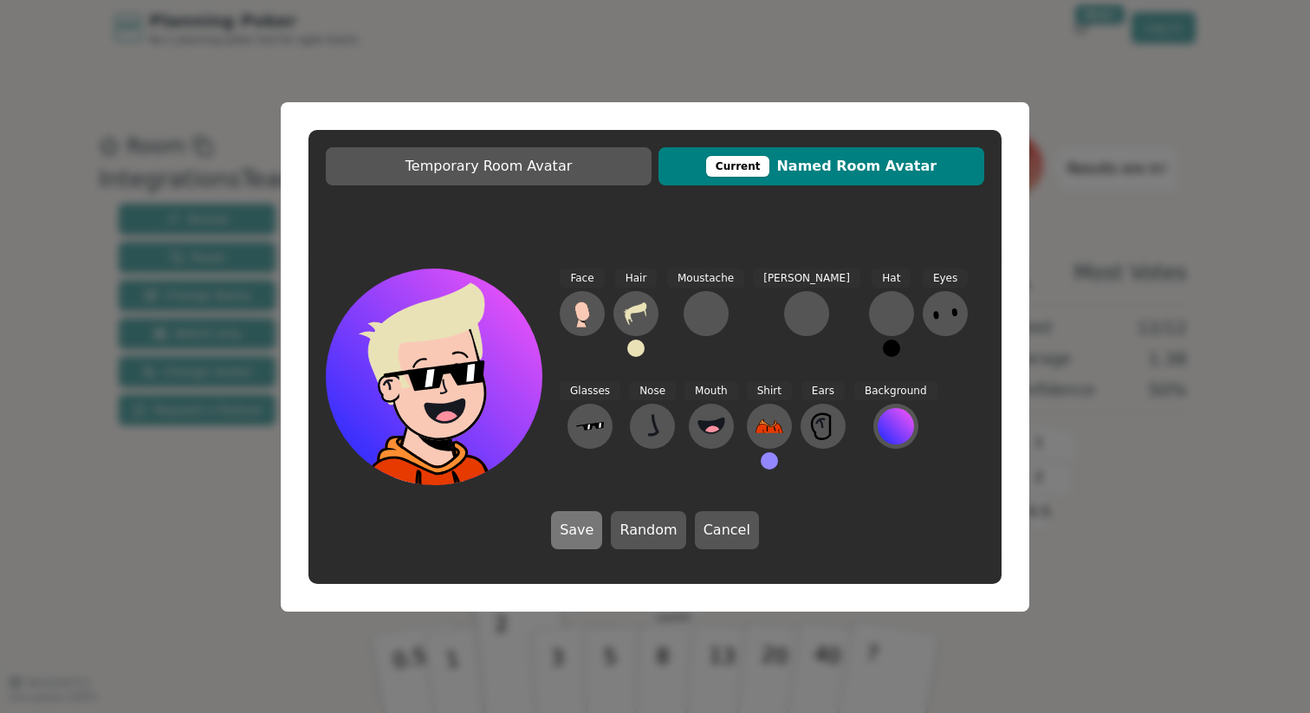
click at [588, 523] on button "Save" at bounding box center [576, 530] width 51 height 38
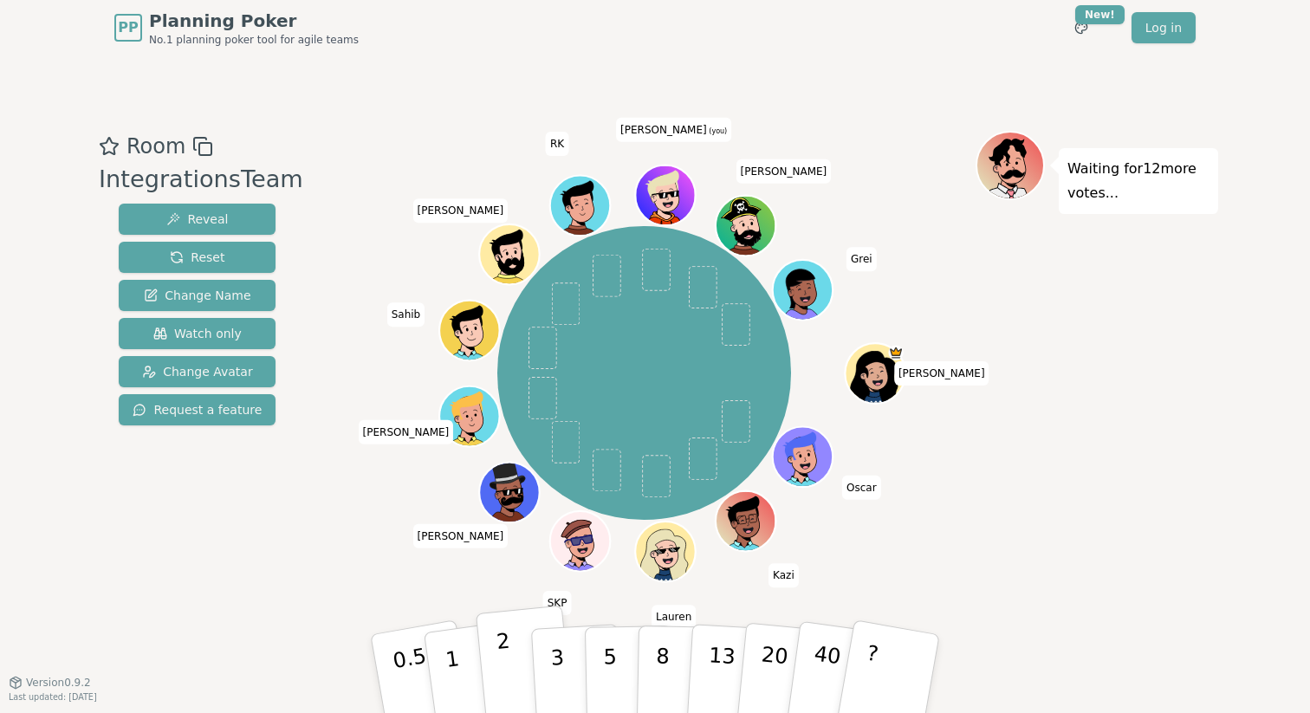
click at [509, 684] on p "2" at bounding box center [507, 676] width 23 height 94
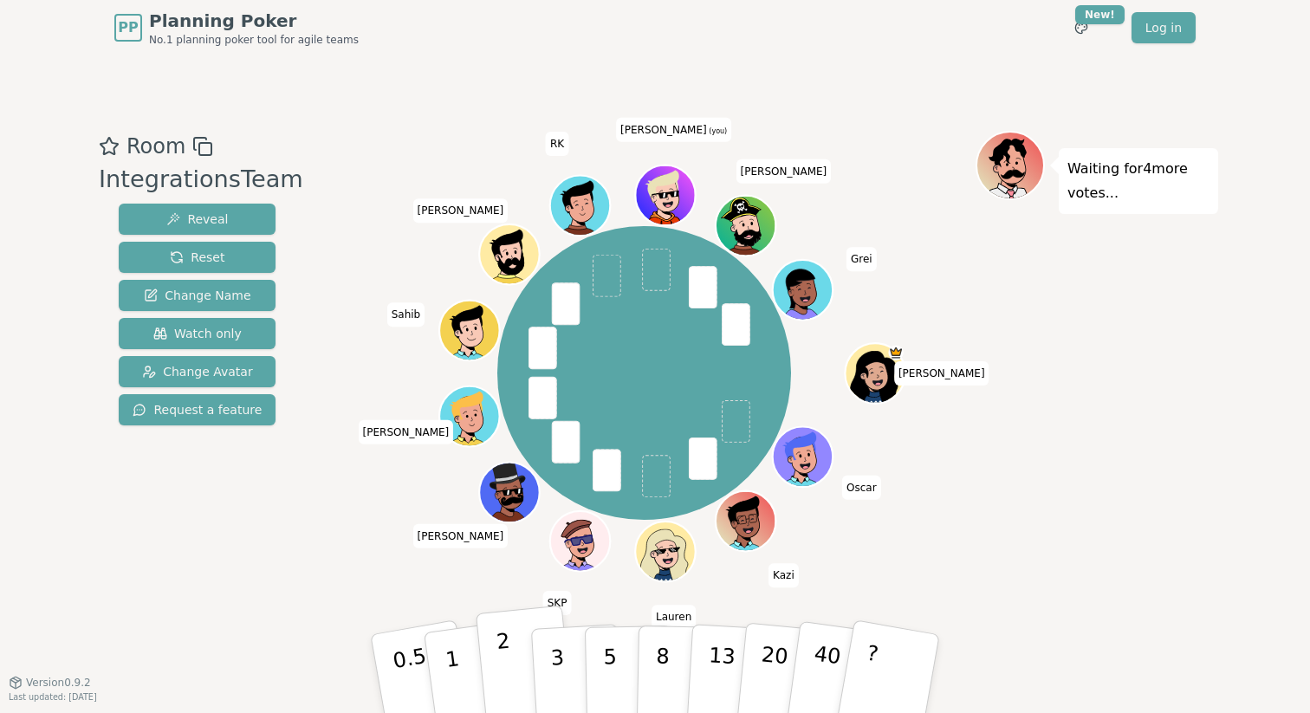
click at [512, 662] on button "2" at bounding box center [525, 675] width 99 height 138
